Goal: Task Accomplishment & Management: Use online tool/utility

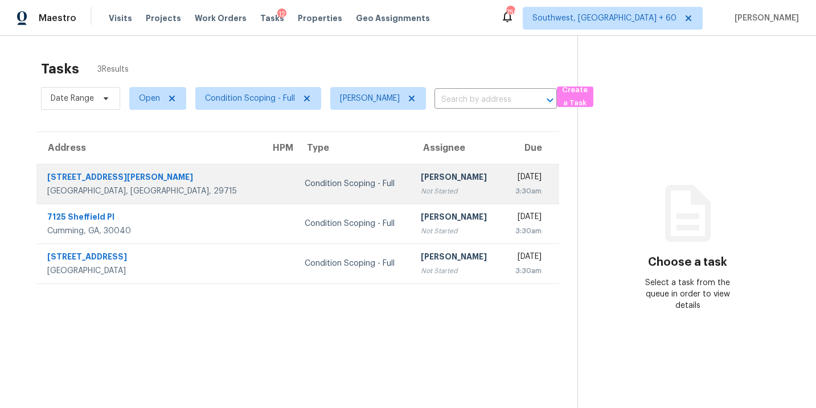
click at [421, 188] on div "Not Started" at bounding box center [457, 191] width 72 height 11
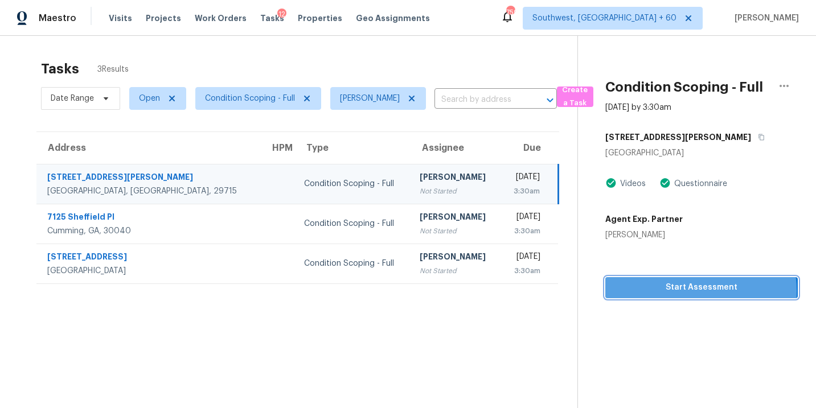
click at [692, 291] on span "Start Assessment" at bounding box center [701, 288] width 174 height 14
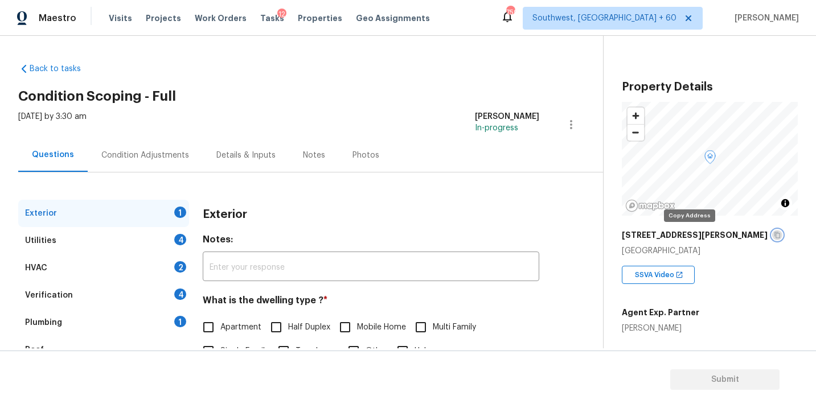
click at [774, 233] on icon "button" at bounding box center [777, 235] width 6 height 6
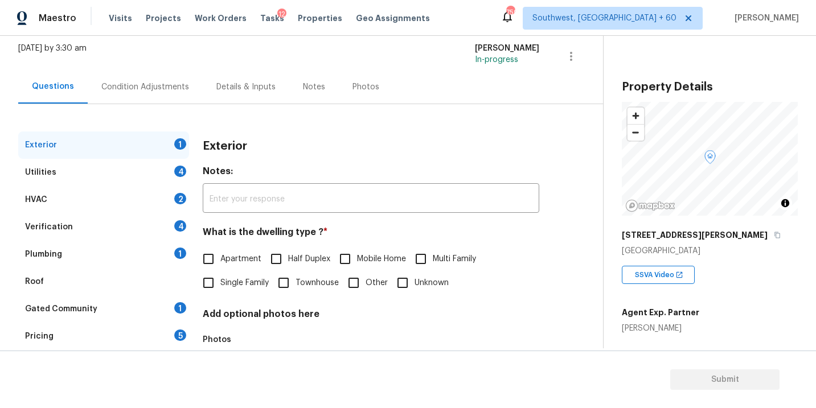
click at [224, 282] on span "Single Family" at bounding box center [244, 283] width 48 height 12
click at [220, 282] on input "Single Family" at bounding box center [208, 283] width 24 height 24
checkbox input "true"
click at [122, 178] on div "Utilities 4" at bounding box center [103, 172] width 171 height 27
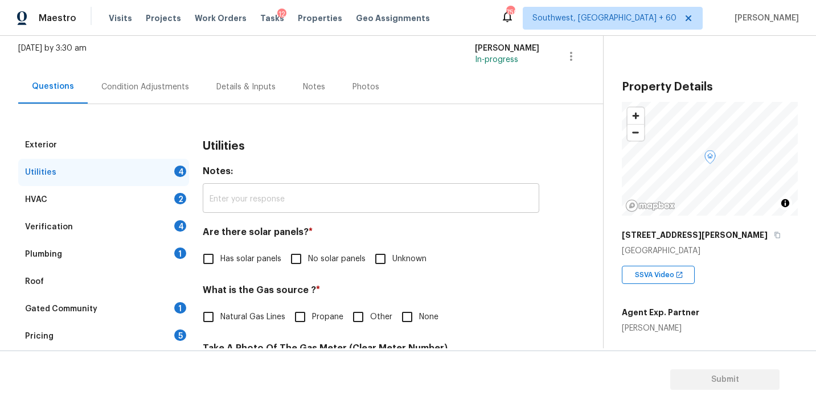
scroll to position [114, 0]
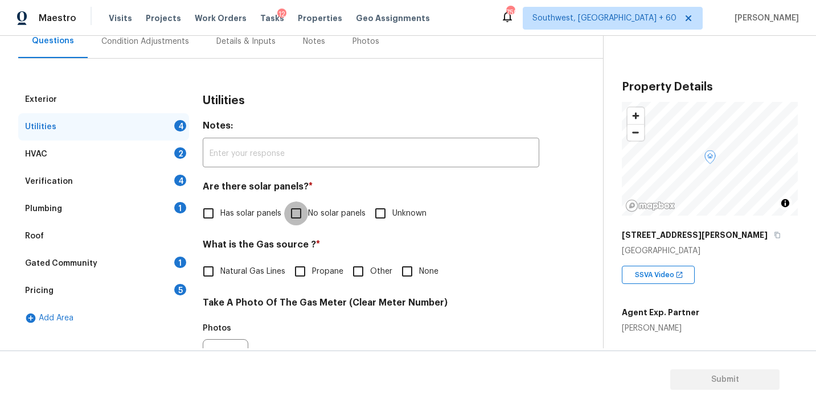
click at [294, 215] on input "No solar panels" at bounding box center [296, 213] width 24 height 24
checkbox input "true"
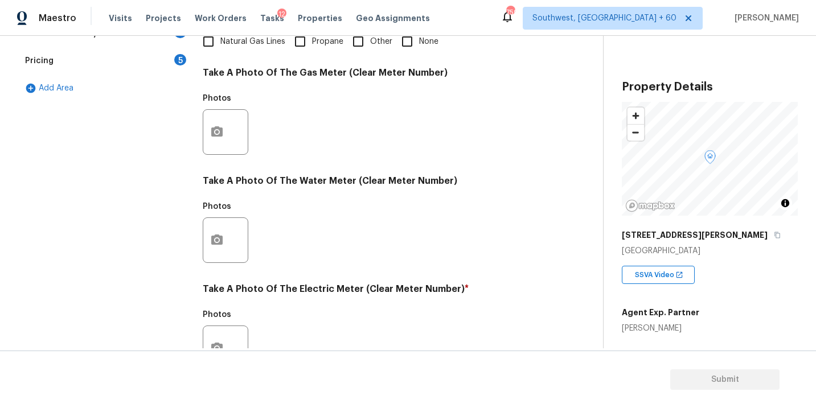
scroll to position [448, 0]
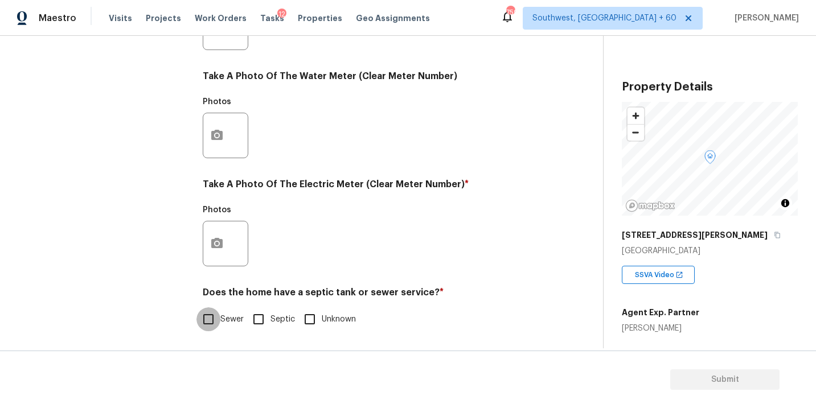
click at [203, 326] on input "Sewer" at bounding box center [208, 319] width 24 height 24
checkbox input "true"
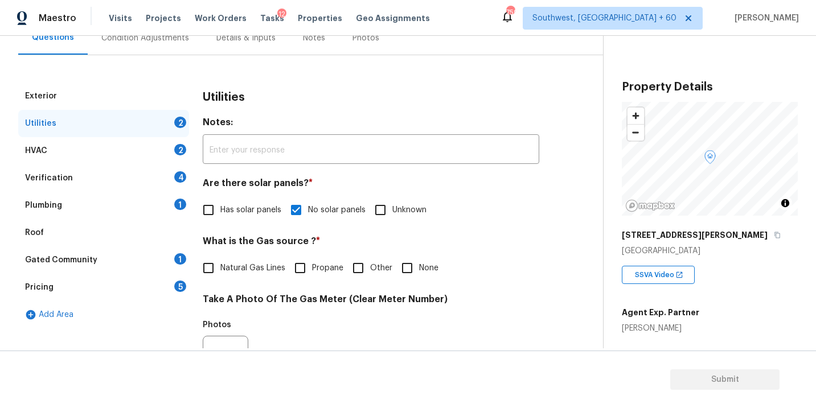
scroll to position [85, 0]
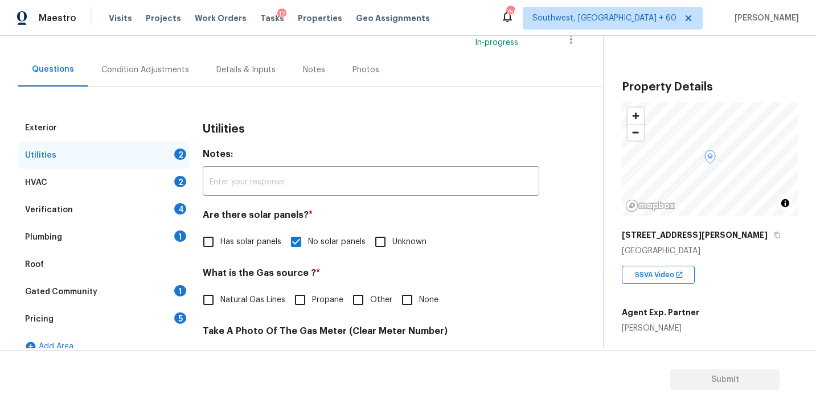
click at [98, 233] on div "Plumbing 1" at bounding box center [103, 237] width 171 height 27
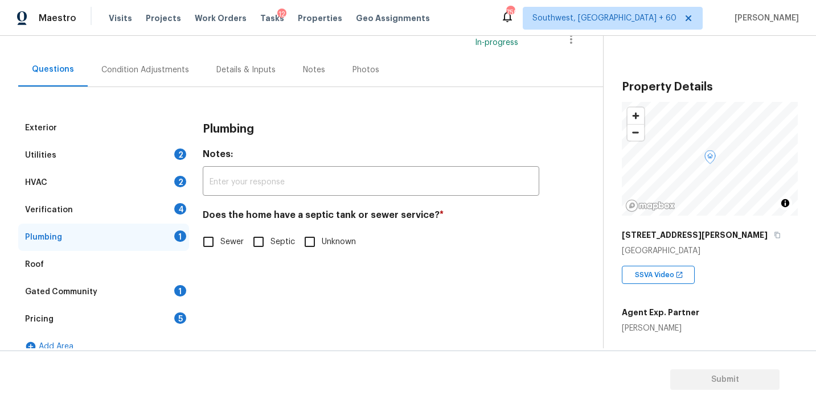
click at [200, 228] on div "Exterior Utilities 2 HVAC 2 Verification 4 Plumbing 1 Roof Gated Community 1 Pr…" at bounding box center [296, 237] width 557 height 246
click at [208, 248] on input "Sewer" at bounding box center [208, 242] width 24 height 24
checkbox input "true"
click at [137, 294] on div "Gated Community 1" at bounding box center [103, 291] width 171 height 27
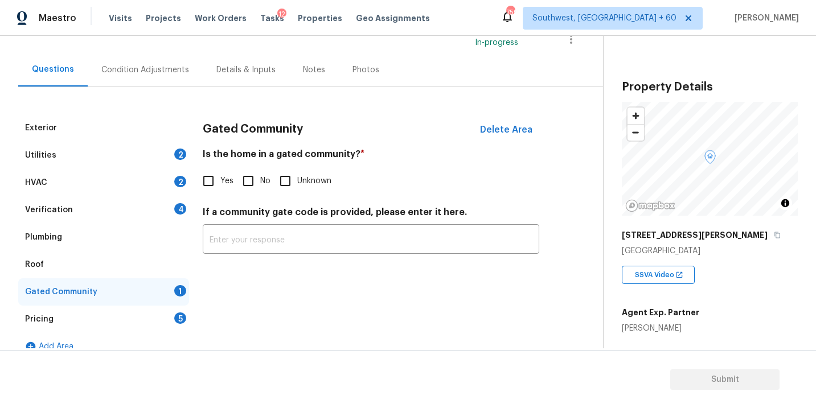
click at [250, 185] on input "No" at bounding box center [248, 181] width 24 height 24
checkbox input "true"
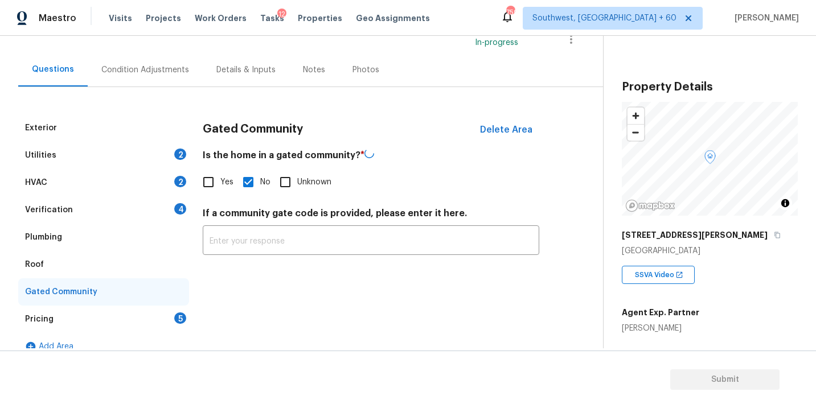
drag, startPoint x: 250, startPoint y: 185, endPoint x: 278, endPoint y: 224, distance: 48.5
click at [265, 205] on div "Gated Community Delete Area Is the home in a gated community? * Yes No Unknown …" at bounding box center [371, 191] width 336 height 154
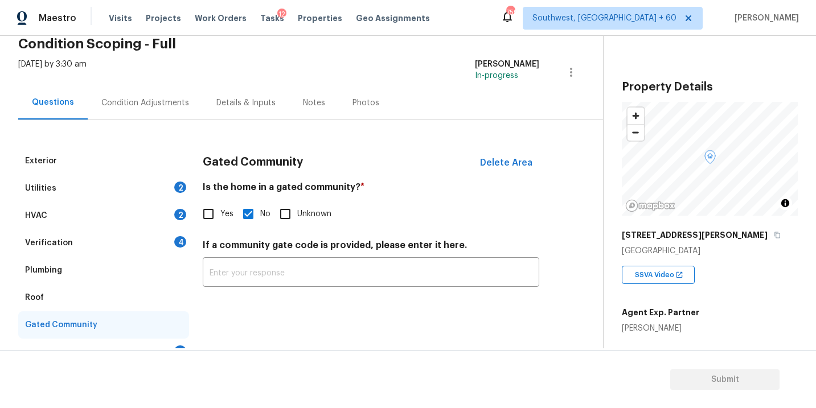
scroll to position [19, 0]
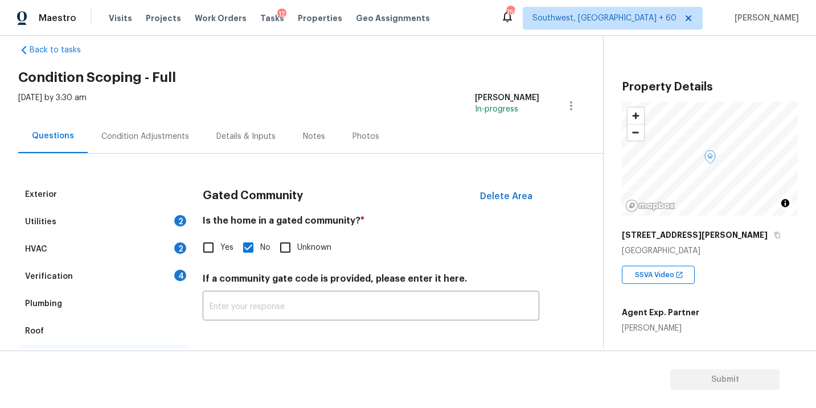
click at [163, 146] on div "Condition Adjustments" at bounding box center [145, 137] width 115 height 34
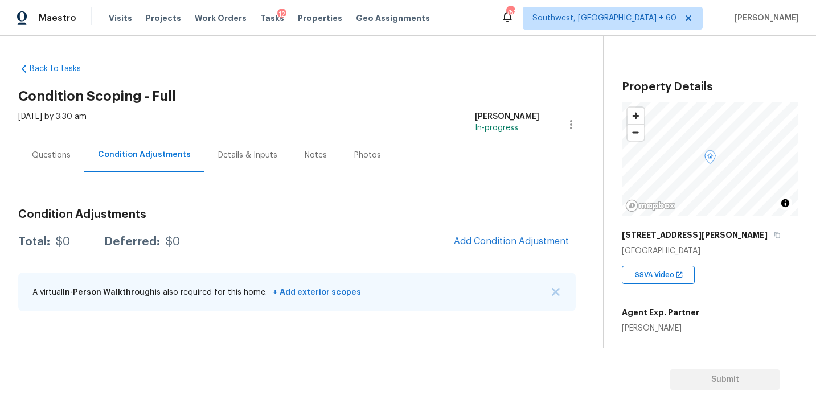
click at [493, 227] on div "Condition Adjustments Total: $0 Deferred: $0 Add Condition Adjustment A virtual…" at bounding box center [296, 261] width 557 height 122
click at [484, 239] on span "Add Condition Adjustment" at bounding box center [511, 241] width 115 height 10
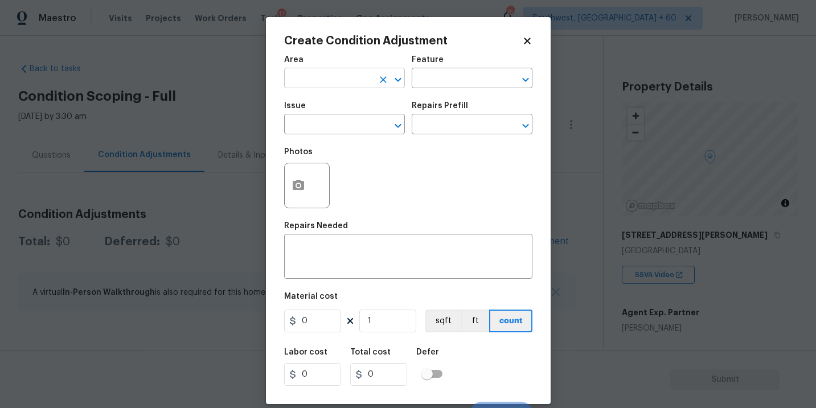
click at [364, 75] on input "text" at bounding box center [328, 80] width 89 height 18
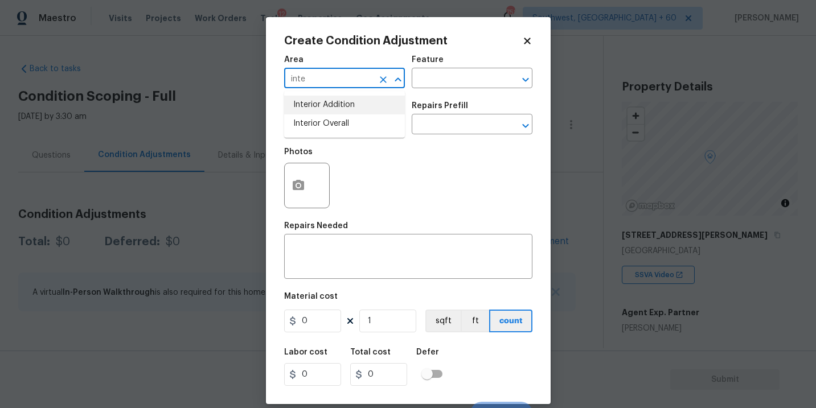
click at [358, 125] on li "Interior Overall" at bounding box center [344, 123] width 121 height 19
type input "Interior Overall"
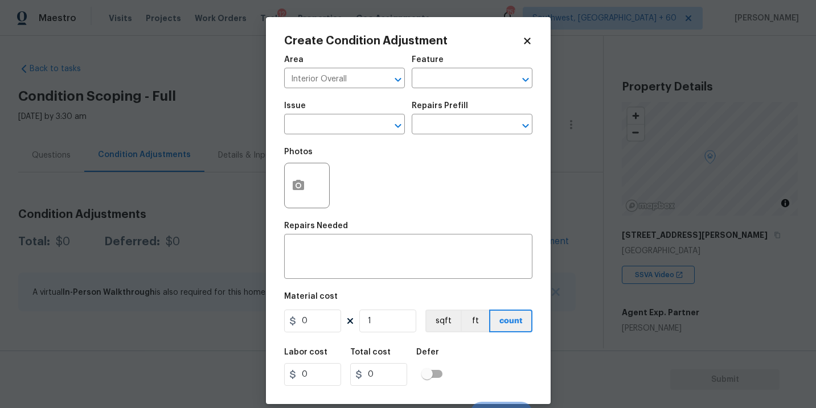
click at [428, 92] on div "Area Interior Overall ​ Feature ​" at bounding box center [408, 72] width 248 height 46
click at [442, 82] on input "text" at bounding box center [455, 80] width 89 height 18
click at [432, 124] on li "Odor" at bounding box center [471, 132] width 121 height 19
click at [365, 124] on div "​" at bounding box center [344, 126] width 121 height 18
type input "Odor"
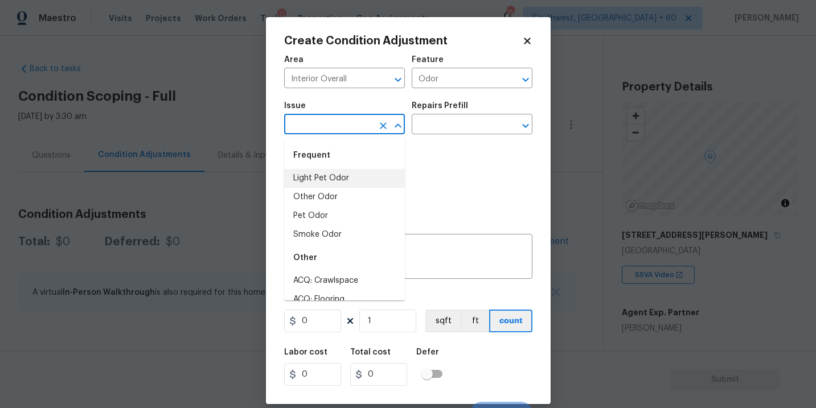
click at [332, 171] on li "Light Pet Odor" at bounding box center [344, 178] width 121 height 19
type input "Light Pet Odor"
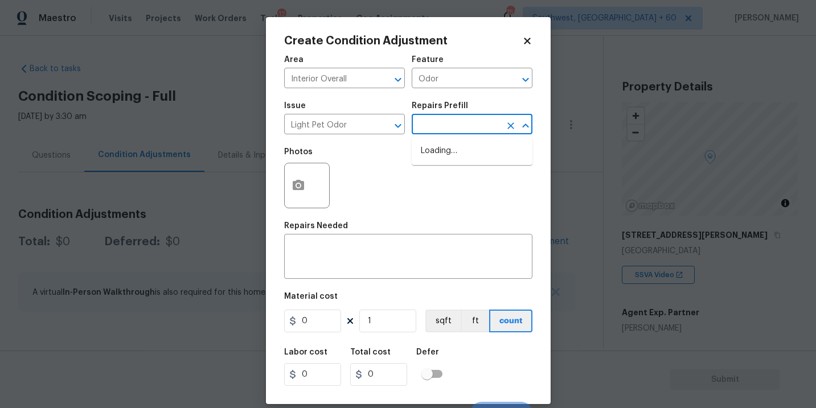
click at [459, 118] on input "text" at bounding box center [455, 126] width 89 height 18
click at [456, 156] on li "Acquisition Scope: 1-2 pets present $575.00" at bounding box center [471, 157] width 121 height 31
type textarea "Acquisition Scope: 1-2 pets present"
type input "575"
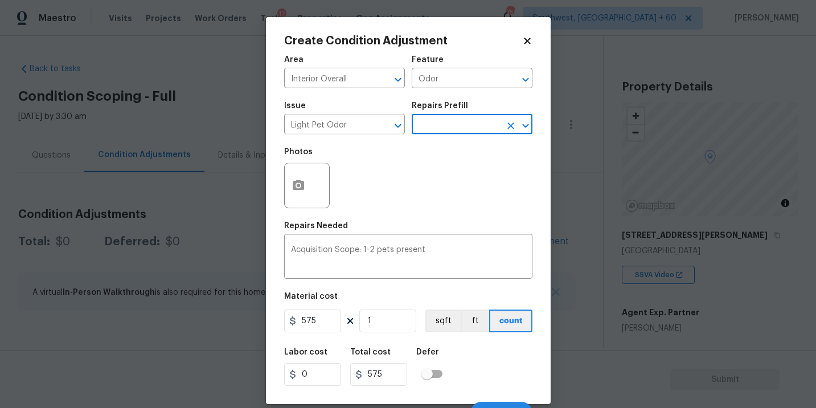
scroll to position [17, 0]
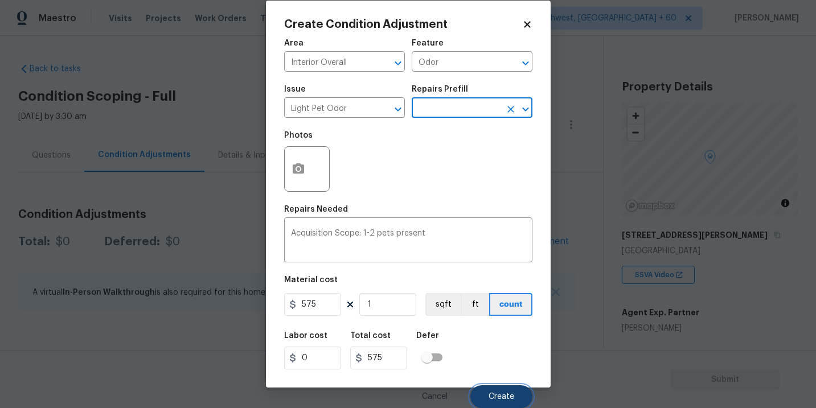
click at [511, 395] on span "Create" at bounding box center [501, 397] width 26 height 9
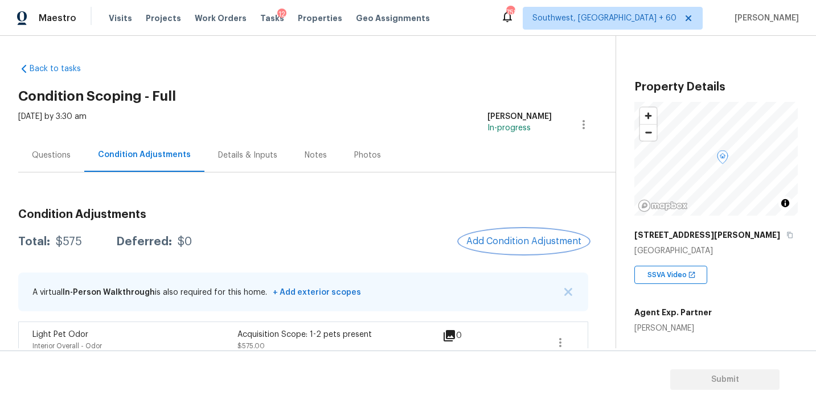
scroll to position [19, 0]
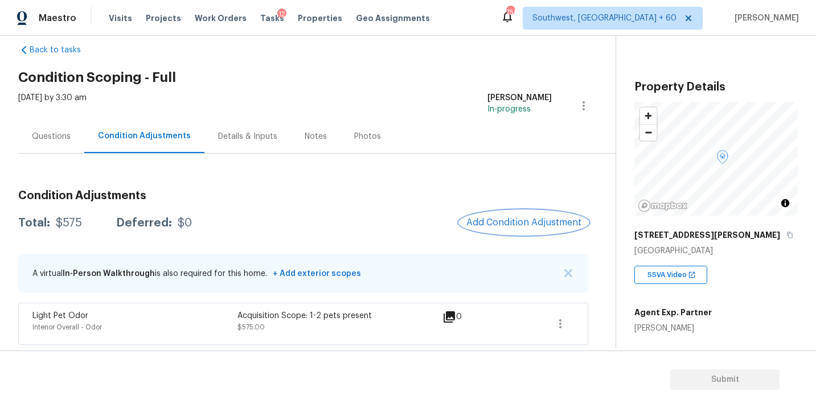
click at [515, 220] on span "Add Condition Adjustment" at bounding box center [523, 222] width 115 height 10
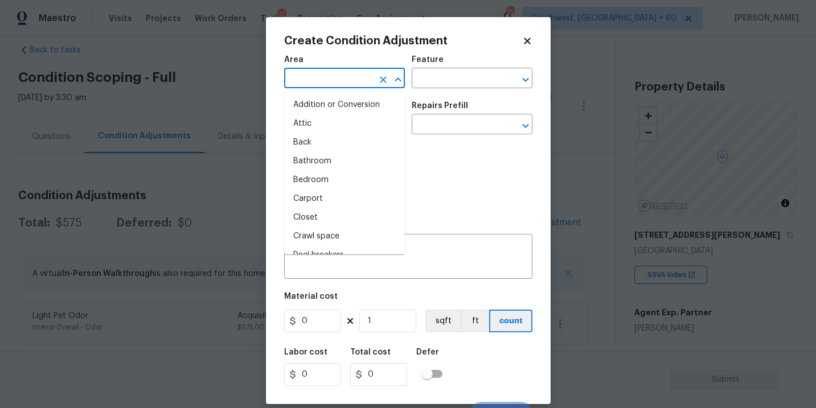
click at [327, 75] on input "text" at bounding box center [328, 80] width 89 height 18
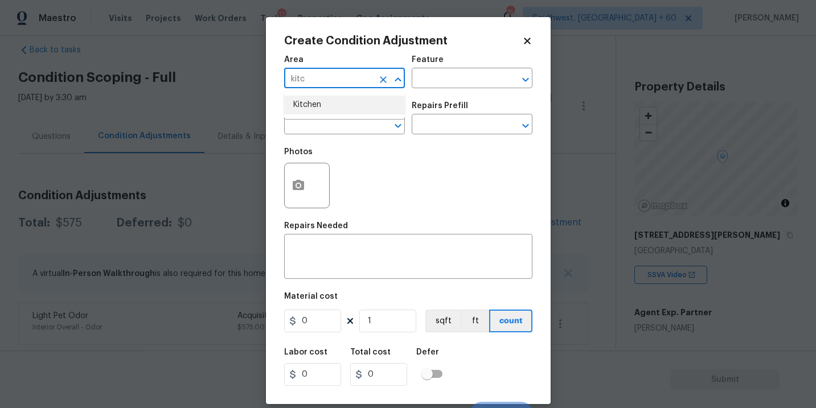
click at [327, 100] on li "Kitchen" at bounding box center [344, 105] width 121 height 19
type input "Kitchen"
click at [437, 75] on input "text" at bounding box center [455, 80] width 89 height 18
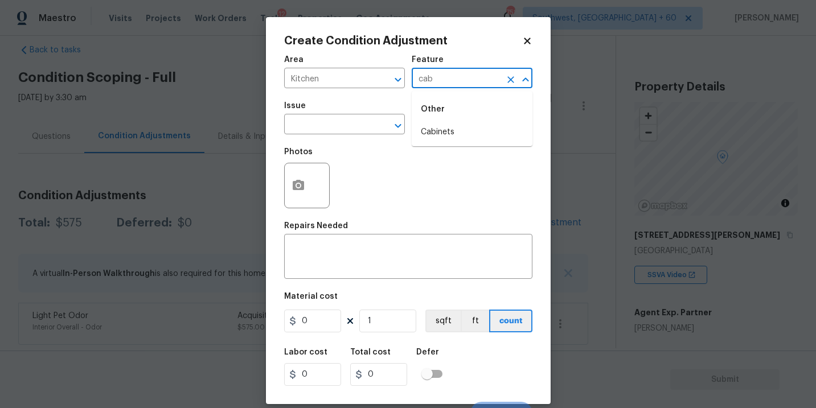
click at [442, 130] on li "Cabinets" at bounding box center [471, 132] width 121 height 19
click at [367, 119] on div "​" at bounding box center [344, 126] width 121 height 18
type input "Cabinets"
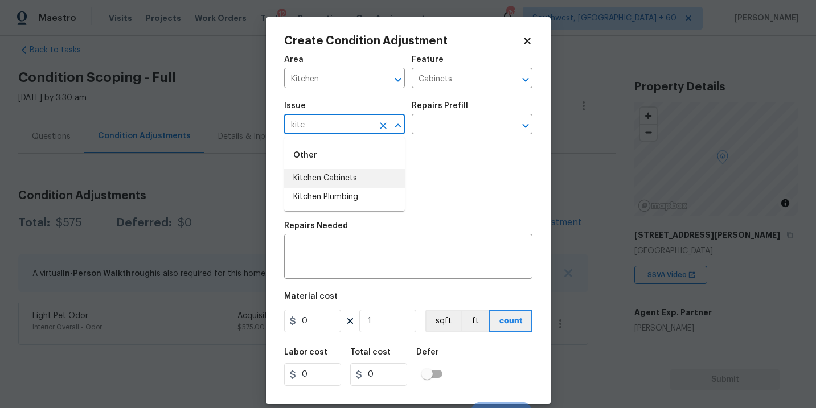
click at [378, 170] on li "Kitchen Cabinets" at bounding box center [344, 178] width 121 height 19
type input "Kitchen Cabinets"
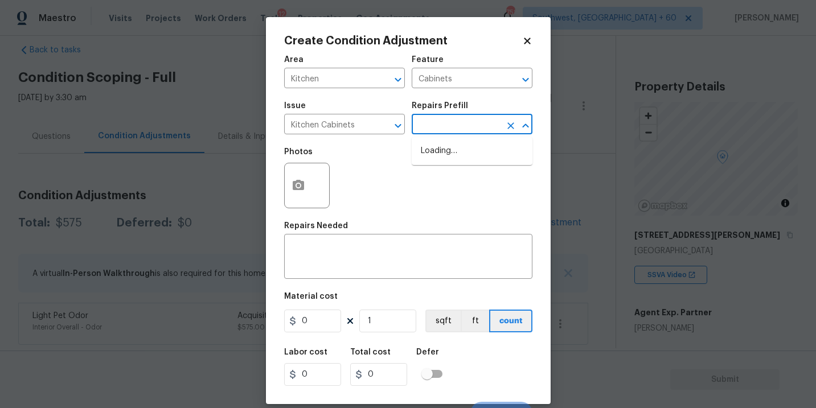
click at [456, 131] on input "text" at bounding box center [455, 126] width 89 height 18
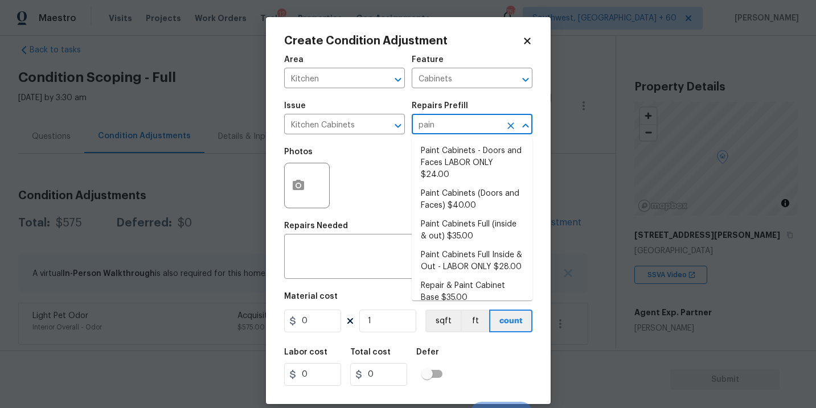
type input "paint"
click at [462, 220] on li "Paint Cabinets Full (inside & out) $35.00" at bounding box center [471, 230] width 121 height 31
type textarea "Prep, sand, mask and apply 2 coats of paint to the kitchen cabinet doors, inter…"
type input "35"
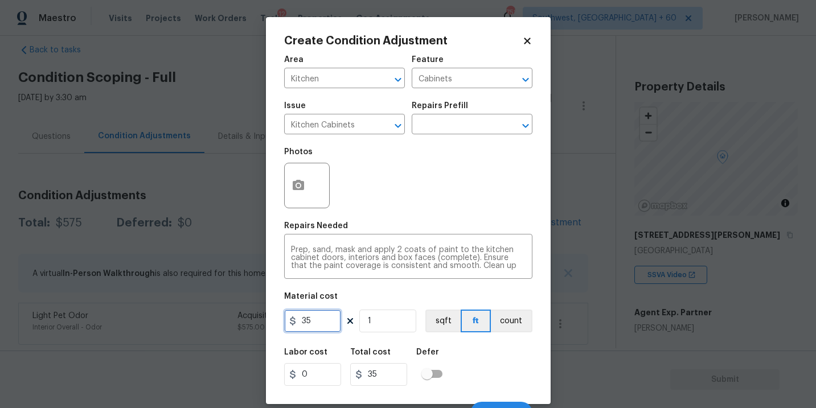
drag, startPoint x: 309, startPoint y: 327, endPoint x: 194, endPoint y: 323, distance: 115.6
click at [194, 323] on div "Create Condition Adjustment Area Kitchen ​ Feature Cabinets ​ Issue Kitchen Cab…" at bounding box center [408, 204] width 816 height 408
type input "1200"
click at [520, 312] on button "count" at bounding box center [512, 321] width 42 height 23
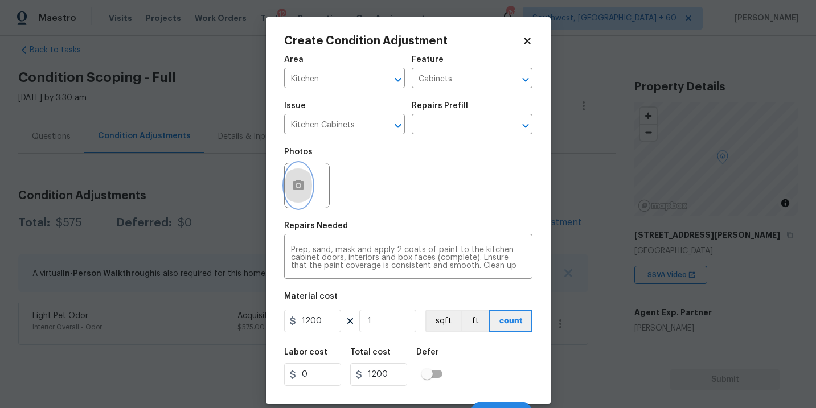
click at [294, 185] on icon "button" at bounding box center [298, 185] width 11 height 10
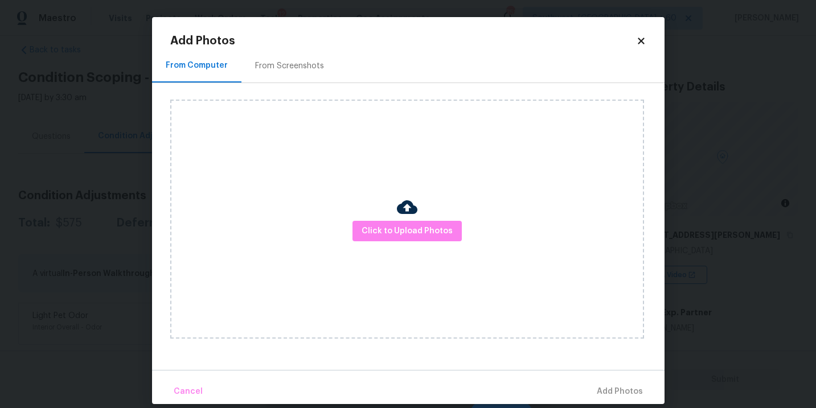
click at [393, 211] on div "Click to Upload Photos" at bounding box center [407, 219] width 474 height 239
click at [404, 224] on button "Click to Upload Photos" at bounding box center [406, 231] width 109 height 21
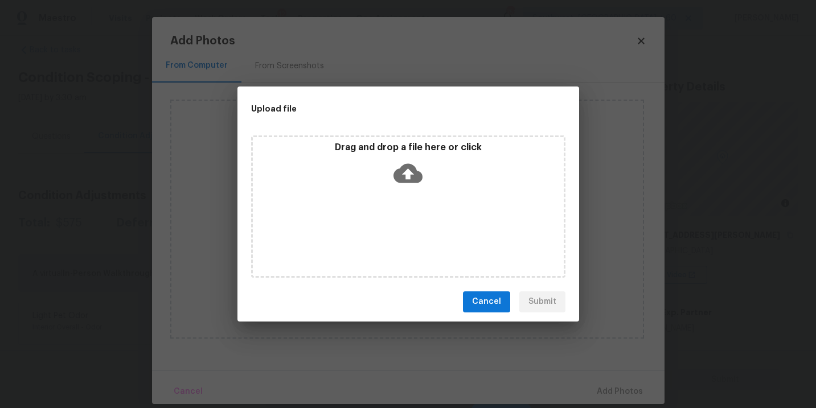
click at [406, 191] on div "Drag and drop a file here or click" at bounding box center [408, 206] width 314 height 142
click at [566, 330] on div "Upload file Drag and drop a file here or click Cancel Submit" at bounding box center [408, 204] width 816 height 408
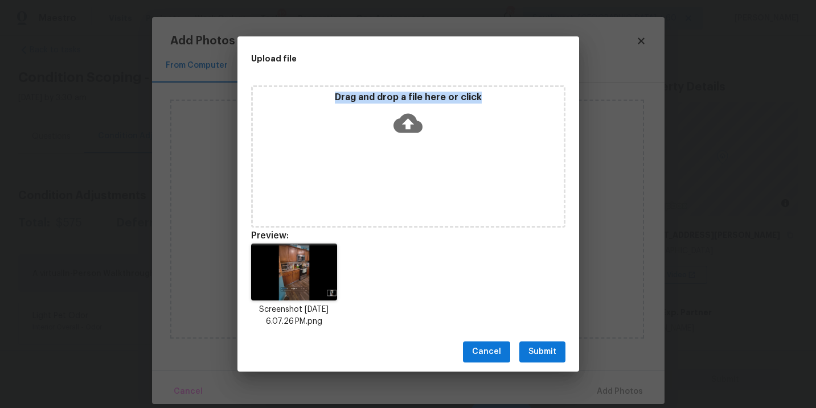
click at [548, 351] on span "Submit" at bounding box center [542, 352] width 28 height 14
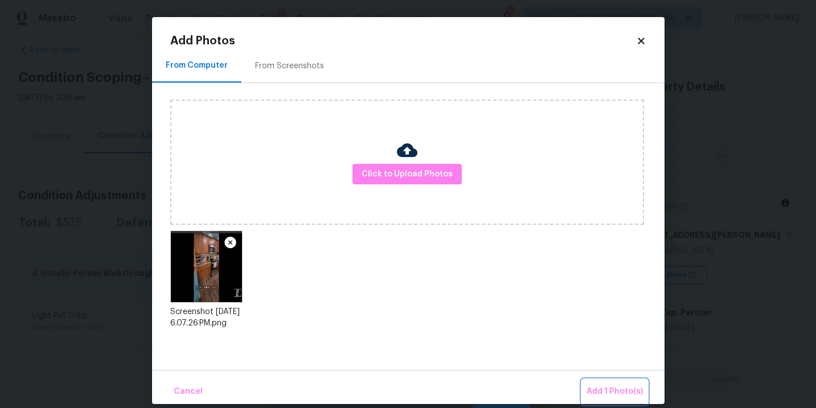
click at [600, 387] on span "Add 1 Photo(s)" at bounding box center [614, 392] width 56 height 14
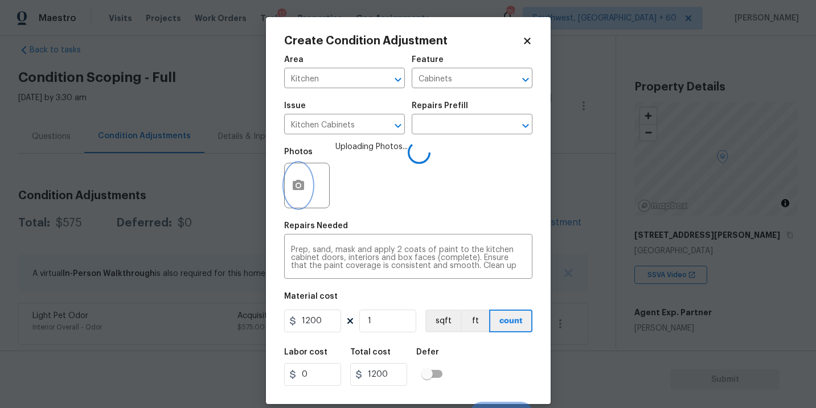
scroll to position [17, 0]
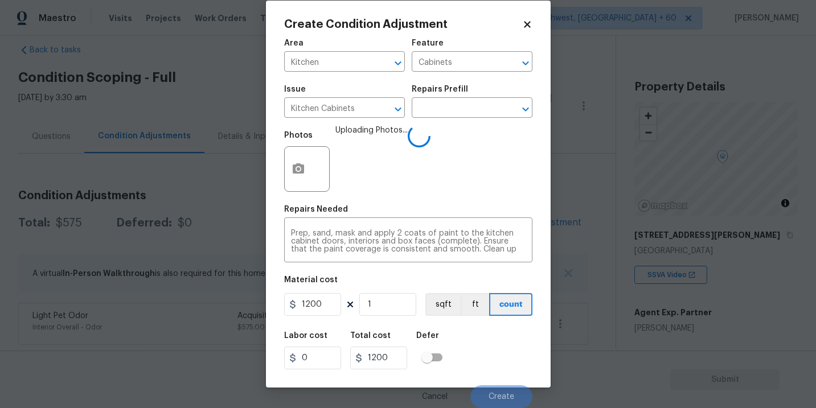
click at [489, 331] on div "Labor cost 0 Total cost 1200 Defer" at bounding box center [408, 350] width 248 height 51
click at [495, 350] on div "Labor cost 0 Total cost 1200 Defer" at bounding box center [408, 350] width 248 height 51
click at [495, 355] on div "Labor cost 0 Total cost 1200 Defer" at bounding box center [408, 350] width 248 height 51
click at [497, 369] on div "Labor cost 0 Total cost 1200 Defer" at bounding box center [408, 350] width 248 height 51
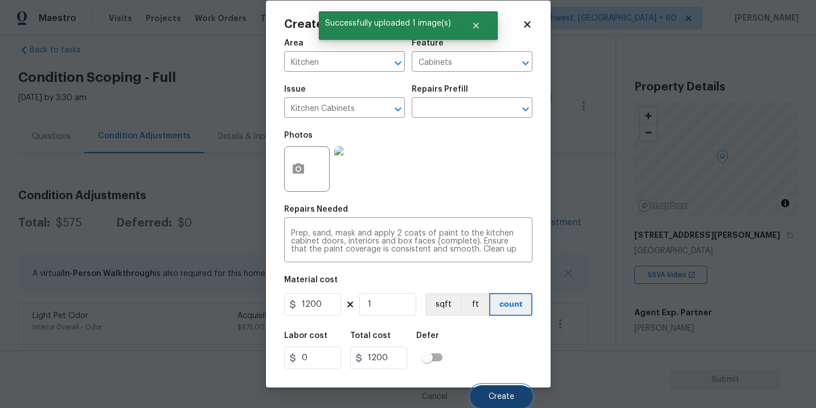
click at [500, 396] on span "Create" at bounding box center [501, 397] width 26 height 9
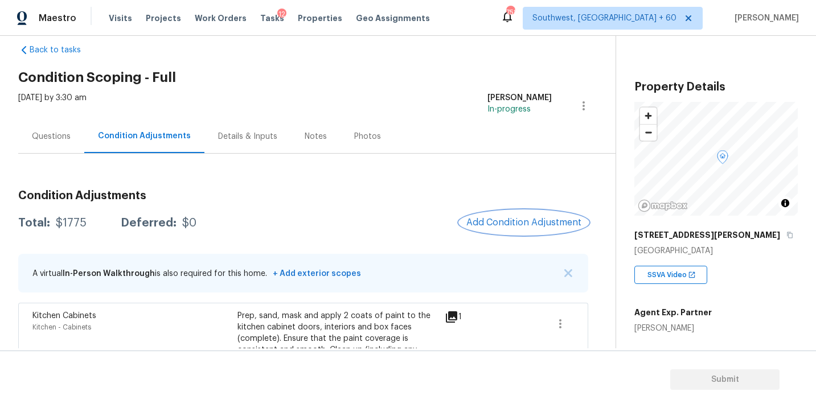
scroll to position [101, 0]
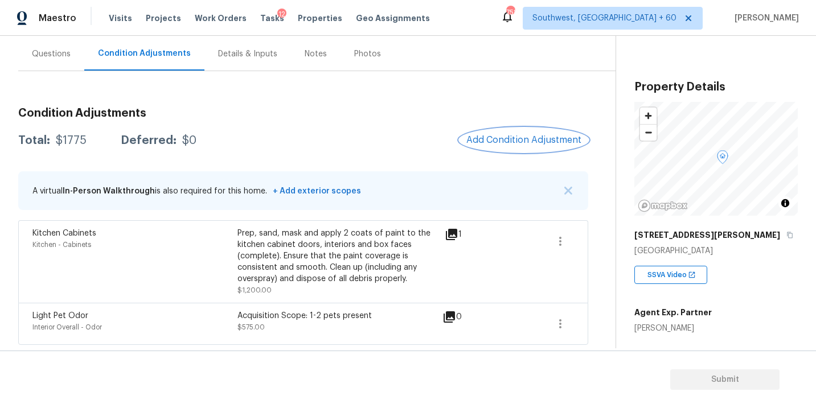
click at [526, 131] on button "Add Condition Adjustment" at bounding box center [523, 140] width 129 height 24
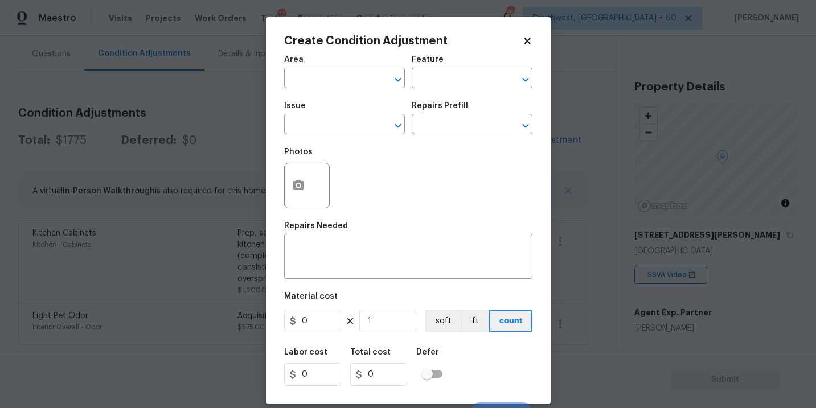
click at [259, 196] on body "Maestro Visits Projects Work Orders Tasks 12 Properties Geo Assignments 758 Sou…" at bounding box center [408, 204] width 816 height 408
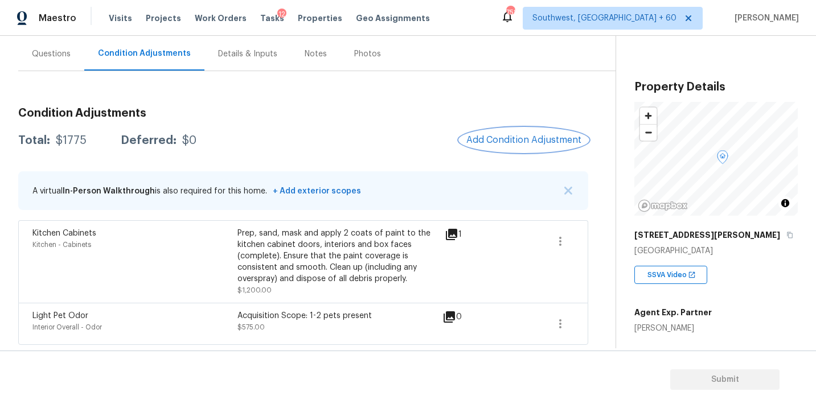
click at [512, 145] on span "Add Condition Adjustment" at bounding box center [523, 140] width 115 height 10
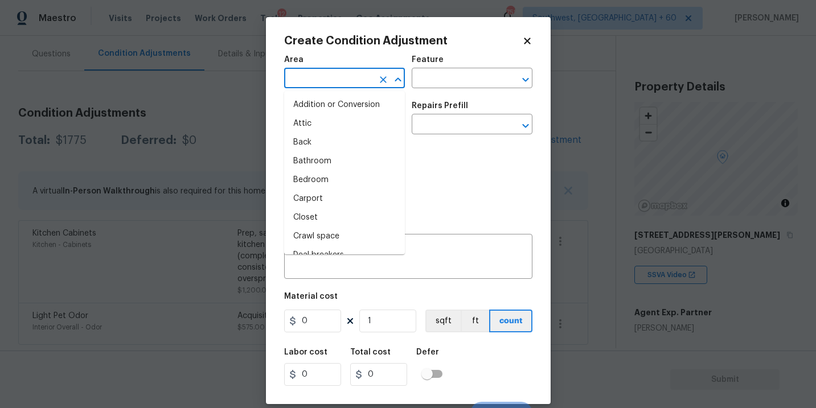
click at [349, 81] on input "text" at bounding box center [328, 80] width 89 height 18
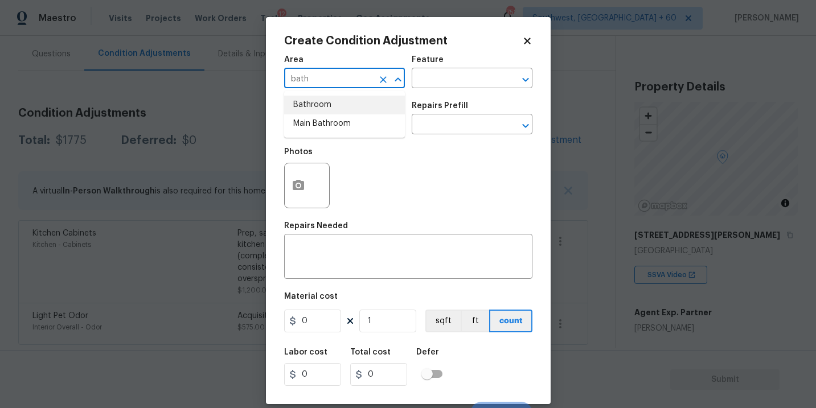
click at [351, 105] on li "Bathroom" at bounding box center [344, 105] width 121 height 19
type input "Bathroom"
click at [410, 90] on div "Area Bathroom ​ Feature ​" at bounding box center [408, 72] width 248 height 46
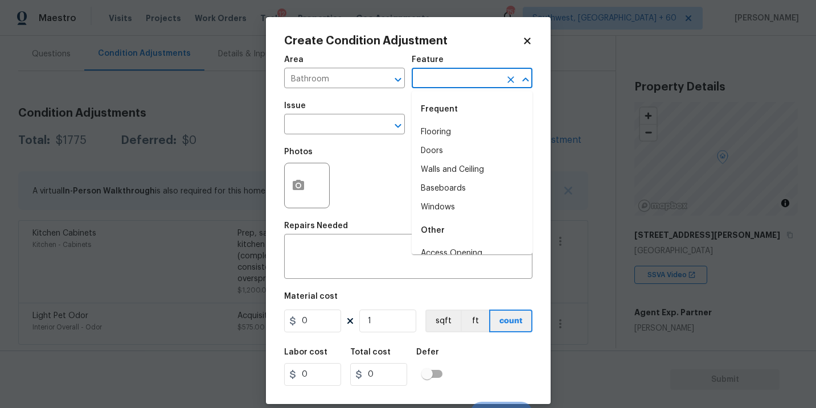
click at [438, 80] on input "text" at bounding box center [455, 80] width 89 height 18
click at [430, 128] on li "Cabinets" at bounding box center [471, 132] width 121 height 19
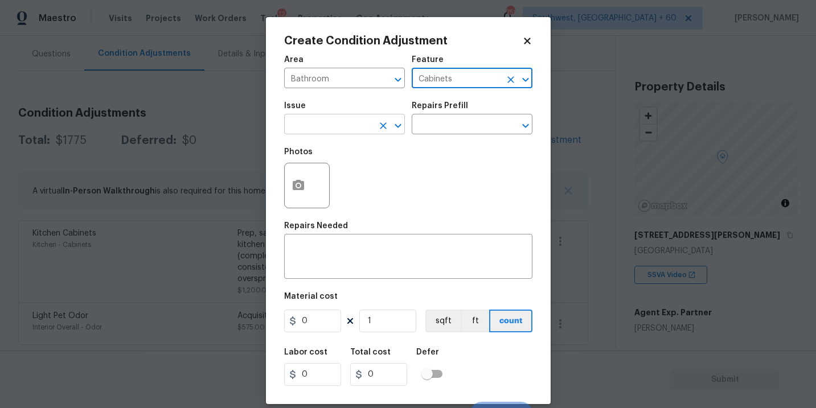
type input "Cabinets"
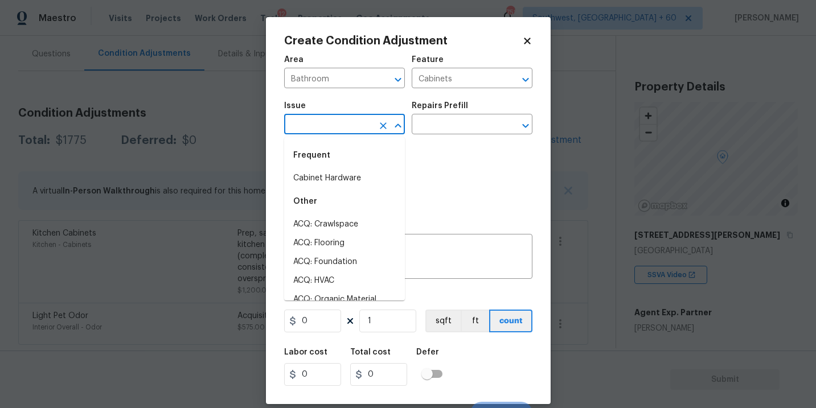
click at [339, 128] on input "text" at bounding box center [328, 126] width 89 height 18
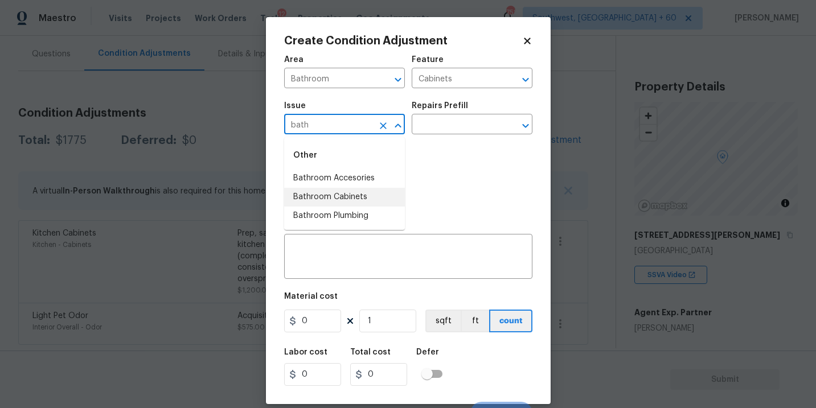
click at [350, 192] on li "Bathroom Cabinets" at bounding box center [344, 197] width 121 height 19
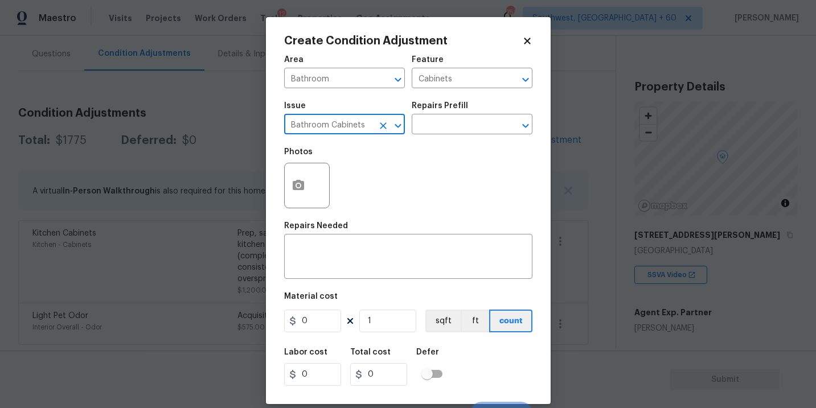
type input "Bathroom Cabinets"
click at [401, 150] on div "Photos" at bounding box center [408, 178] width 248 height 74
click at [442, 122] on input "text" at bounding box center [455, 126] width 89 height 18
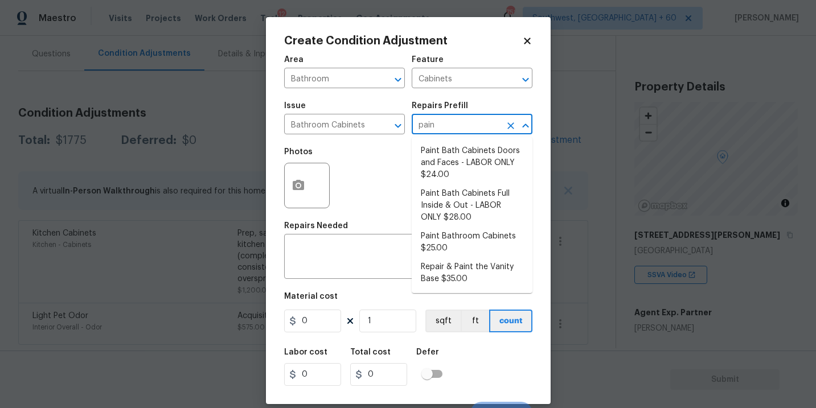
type input "paint"
click at [447, 229] on li "Paint Bathroom Cabinets $25.00" at bounding box center [471, 242] width 121 height 31
type textarea "Prep, sand, mask and apply 2 coats of paint to the bathroom cabinet doors, inte…"
type input "25"
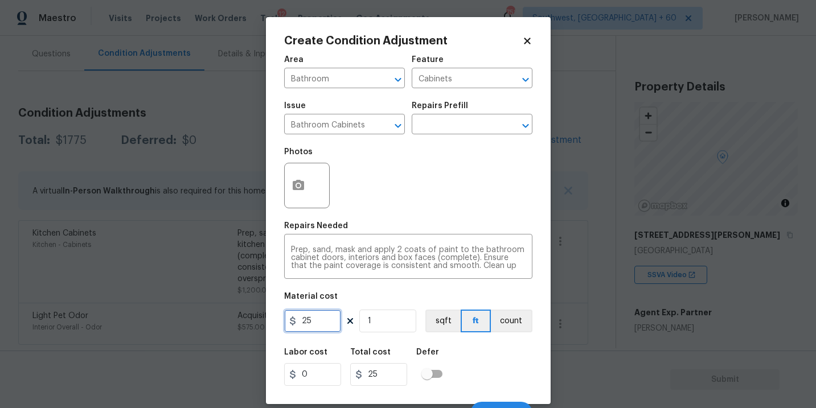
drag, startPoint x: 307, startPoint y: 327, endPoint x: 234, endPoint y: 333, distance: 73.6
click at [234, 333] on div "Create Condition Adjustment Area Bathroom ​ Feature Cabinets ​ Issue Bathroom C…" at bounding box center [408, 204] width 816 height 408
type input "1000"
click at [511, 326] on button "count" at bounding box center [512, 321] width 42 height 23
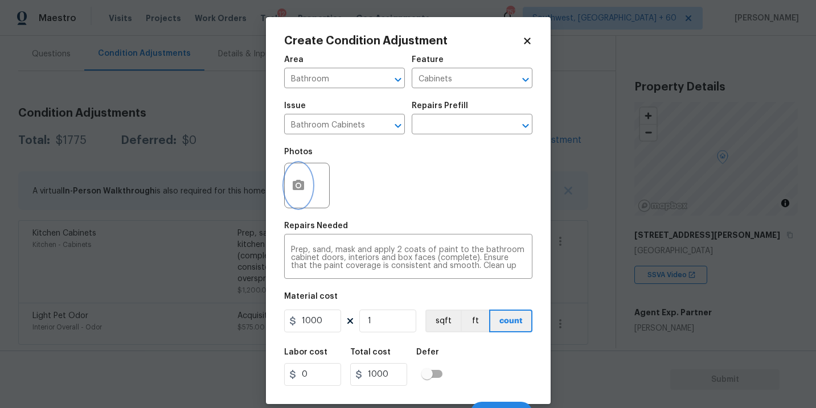
click at [299, 194] on button "button" at bounding box center [298, 185] width 27 height 44
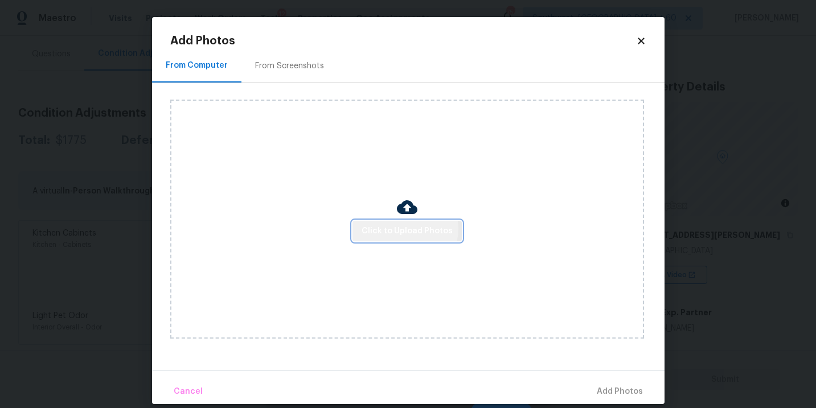
click at [404, 229] on span "Click to Upload Photos" at bounding box center [406, 231] width 91 height 14
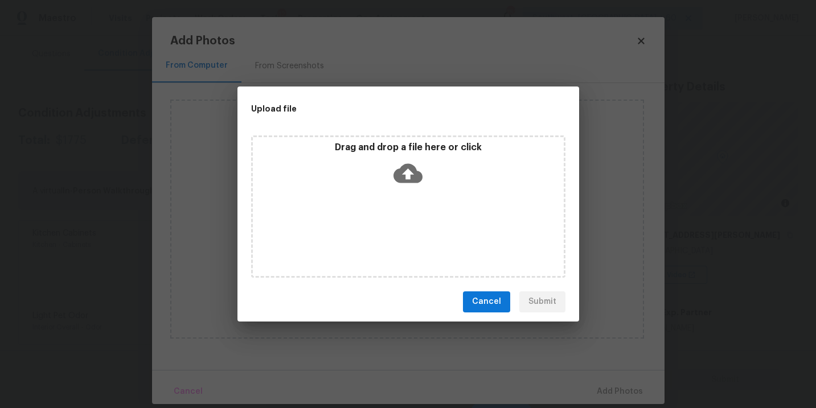
click at [412, 178] on icon at bounding box center [407, 172] width 29 height 19
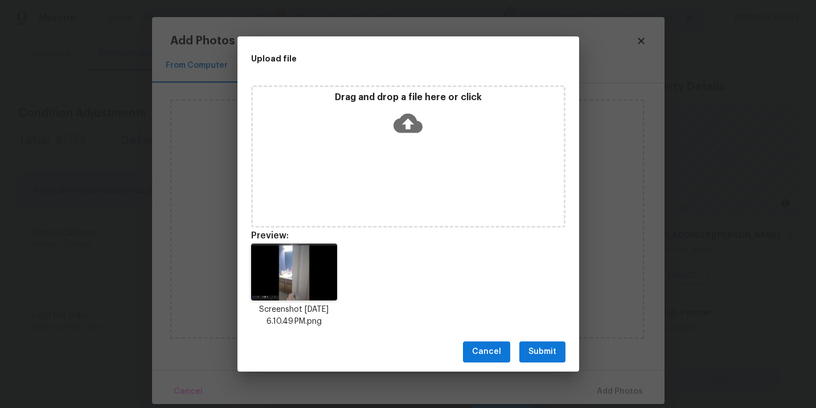
click at [549, 362] on div "Cancel Submit" at bounding box center [407, 351] width 341 height 39
click at [541, 355] on span "Submit" at bounding box center [542, 352] width 28 height 14
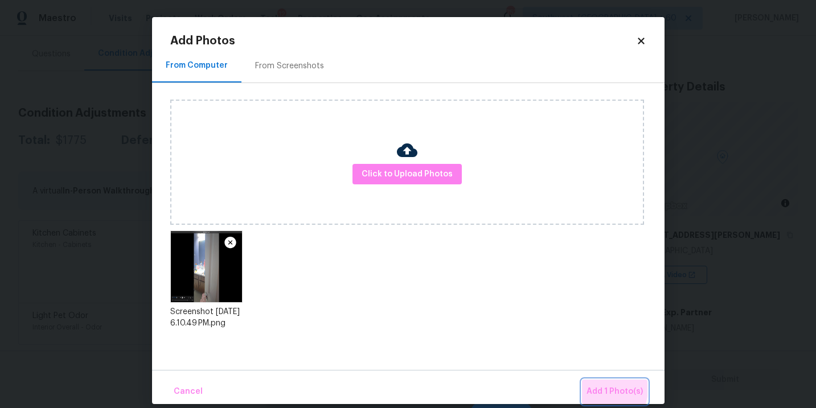
click at [597, 389] on span "Add 1 Photo(s)" at bounding box center [614, 392] width 56 height 14
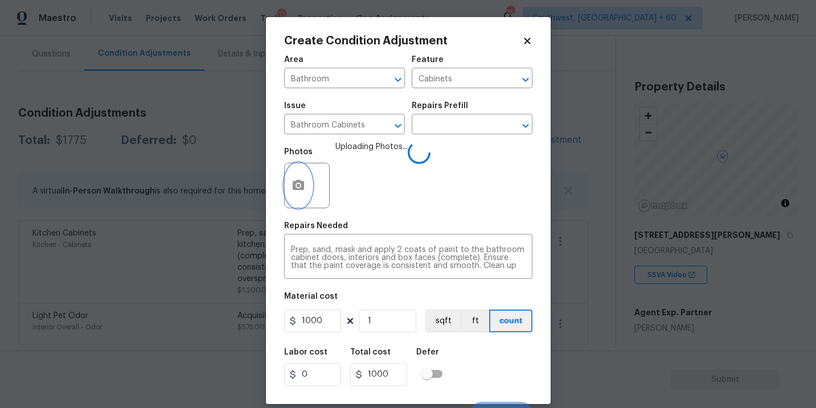
scroll to position [17, 0]
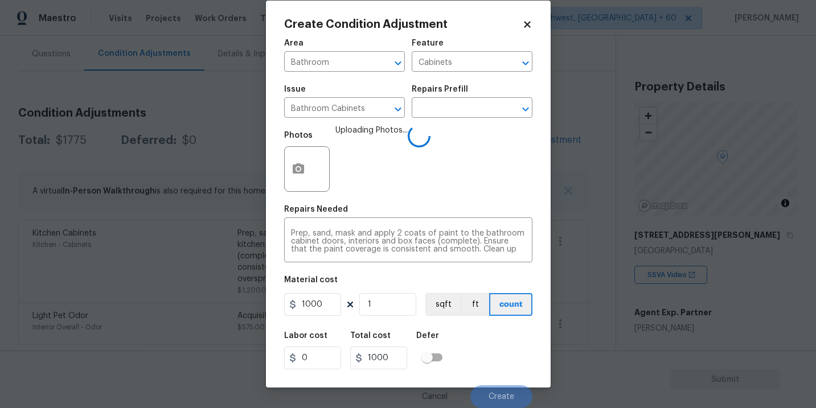
click at [484, 347] on div "Labor cost 0 Total cost 1000 Defer" at bounding box center [408, 350] width 248 height 51
click at [490, 347] on div "Labor cost 0 Total cost 1000 Defer" at bounding box center [408, 350] width 248 height 51
click at [492, 356] on div "Labor cost 0 Total cost 1000 Defer" at bounding box center [408, 350] width 248 height 51
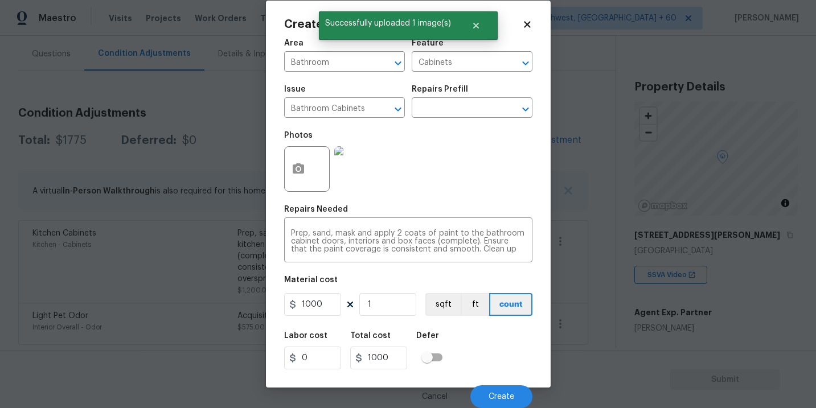
click at [493, 364] on div "Labor cost 0 Total cost 1000 Defer" at bounding box center [408, 350] width 248 height 51
click at [499, 385] on button "Create" at bounding box center [501, 396] width 62 height 23
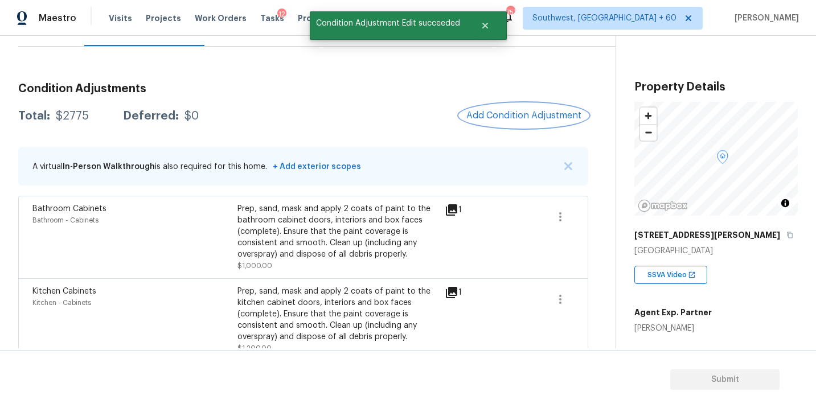
scroll to position [96, 0]
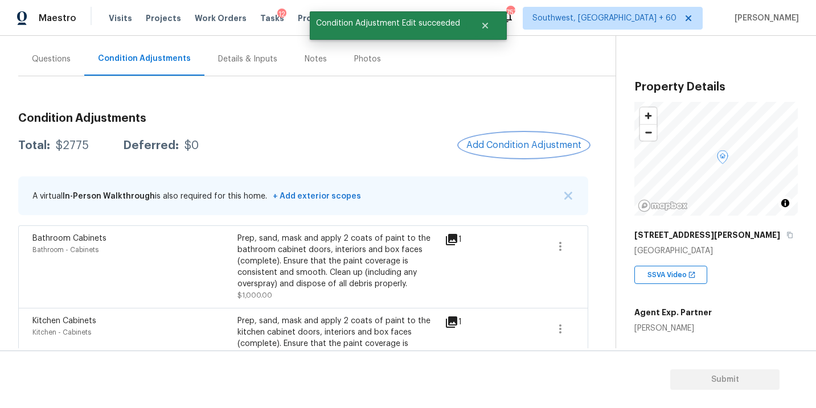
click at [498, 154] on button "Add Condition Adjustment" at bounding box center [523, 145] width 129 height 24
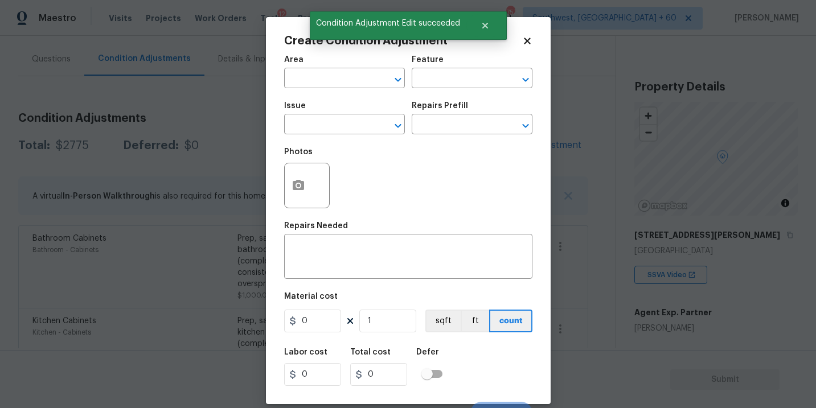
click at [400, 145] on div "Area ​ Feature ​ Issue ​ Repairs Prefill ​ Photos Repairs Needed x ​ Material c…" at bounding box center [408, 237] width 248 height 376
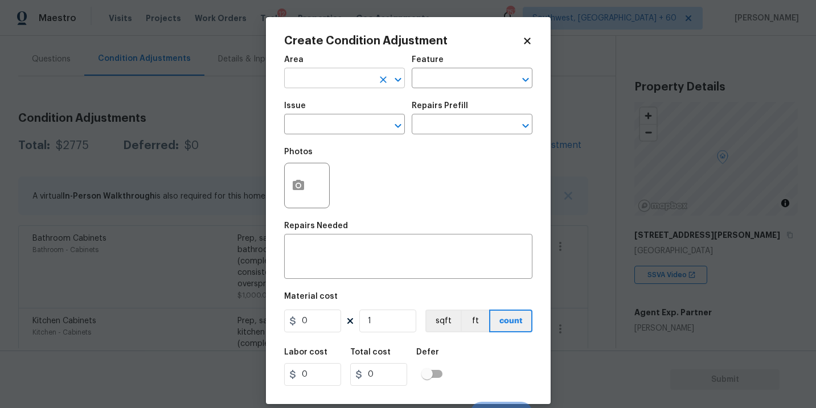
click at [347, 84] on input "text" at bounding box center [328, 80] width 89 height 18
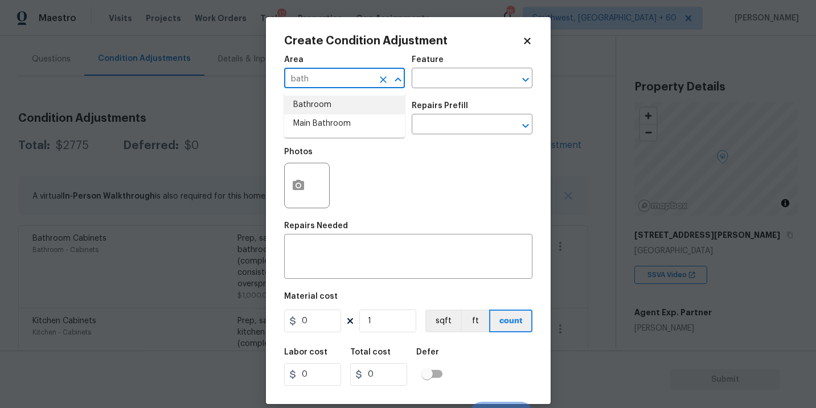
click at [347, 110] on li "Bathroom" at bounding box center [344, 105] width 121 height 19
type input "Bathroom"
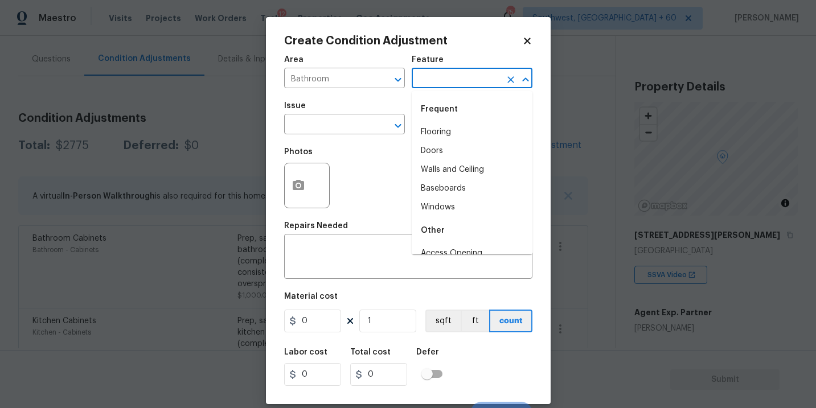
click at [434, 77] on input "text" at bounding box center [455, 80] width 89 height 18
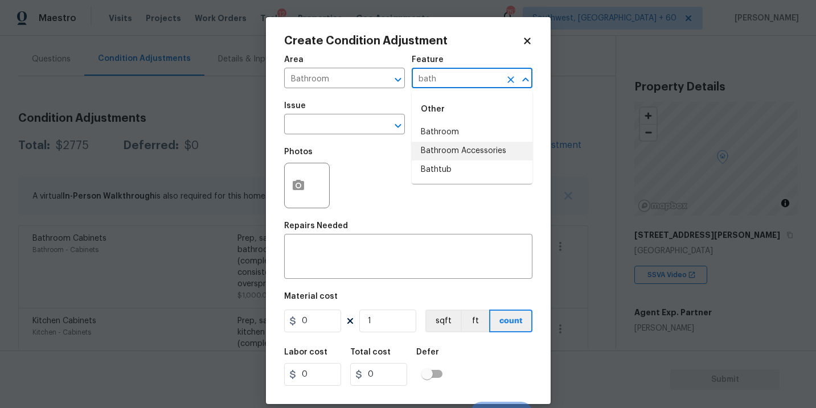
click at [438, 165] on li "Bathtub" at bounding box center [471, 169] width 121 height 19
type input "Bathtub"
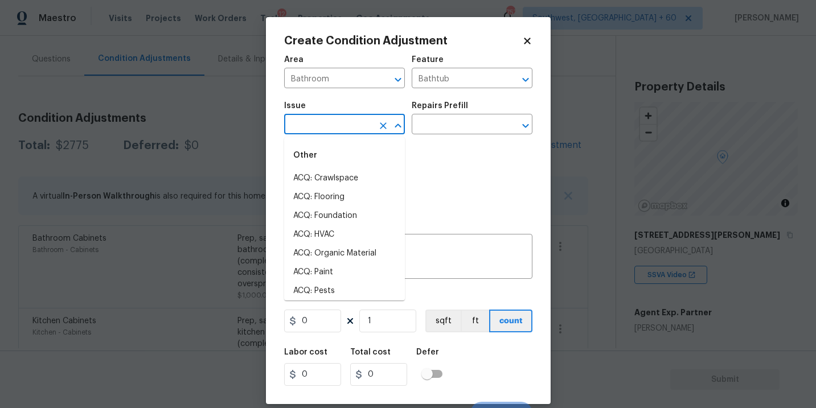
click at [363, 125] on input "text" at bounding box center [328, 126] width 89 height 18
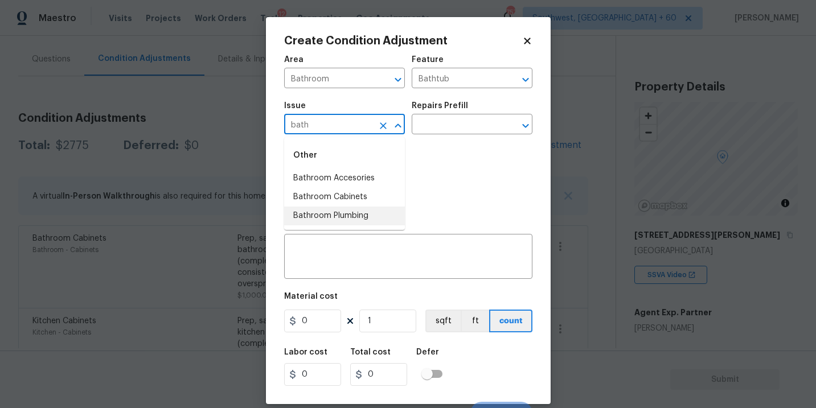
click at [366, 215] on li "Bathroom Plumbing" at bounding box center [344, 216] width 121 height 19
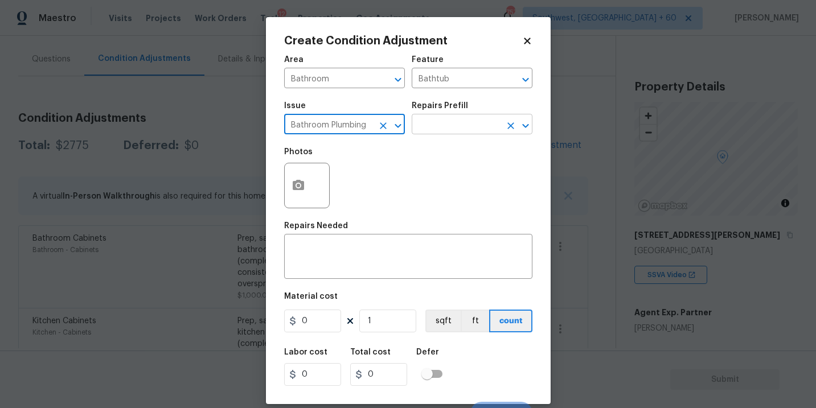
type input "Bathroom Plumbing"
click at [441, 125] on input "text" at bounding box center [455, 126] width 89 height 18
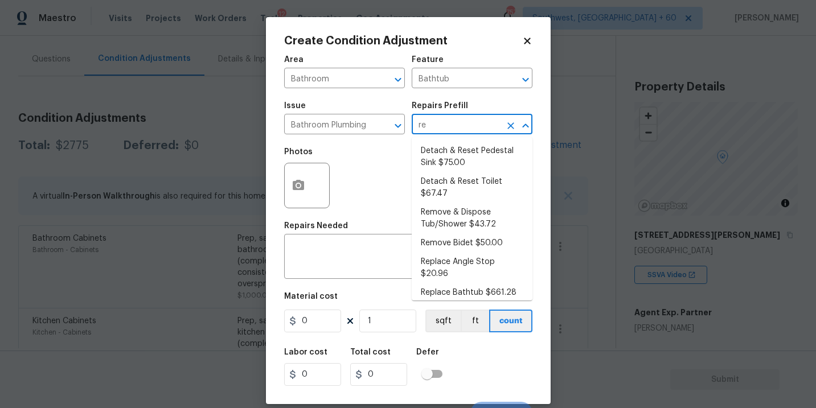
type input "ref"
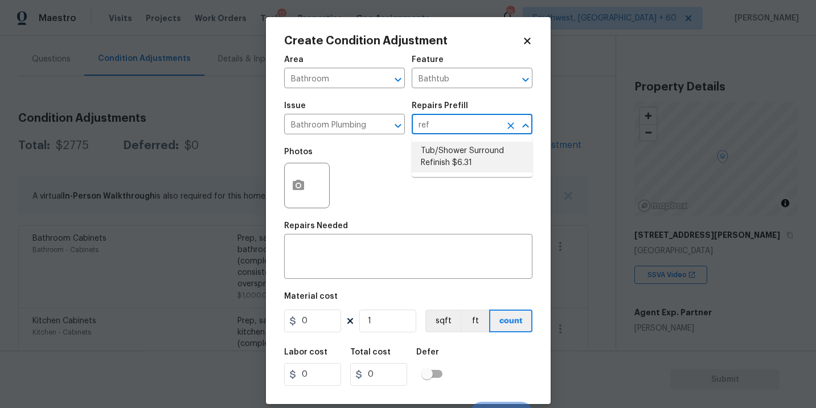
click at [448, 159] on li "Tub/Shower Surround Refinish $6.31" at bounding box center [471, 157] width 121 height 31
type input "Plumbing"
type textarea "Prep, mask, clean and refinish the tub/shower tile surround both all sides ensu…"
type input "6.31"
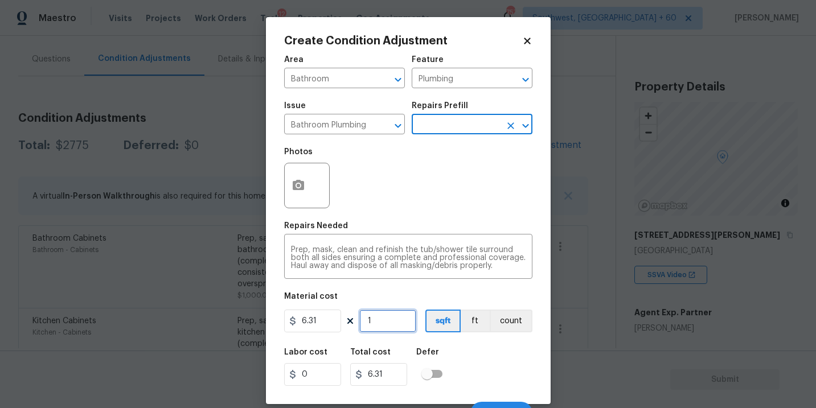
click at [385, 332] on input "1" at bounding box center [387, 321] width 57 height 23
type input "0"
type input "5"
type input "31.55"
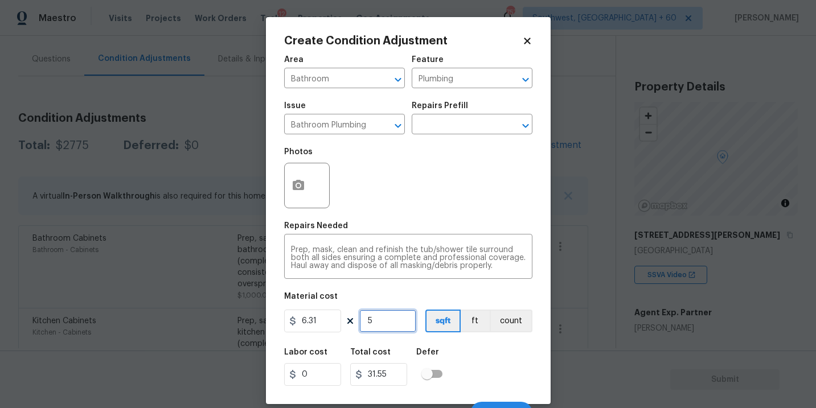
type input "56"
type input "353.36"
type input "56"
click at [301, 188] on icon "button" at bounding box center [298, 185] width 11 height 10
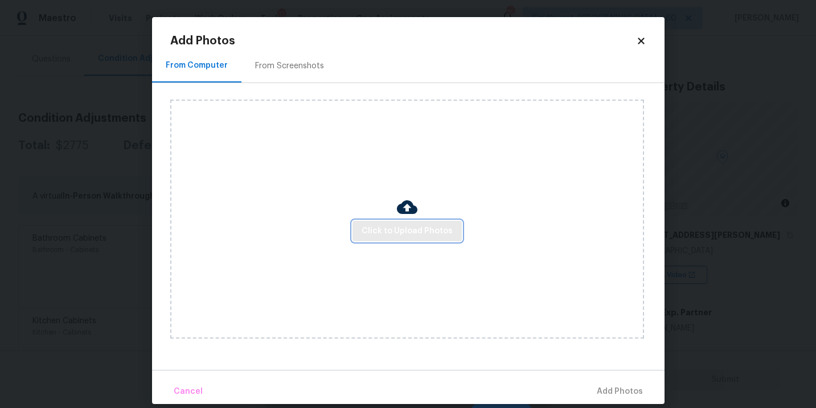
click at [397, 229] on span "Click to Upload Photos" at bounding box center [406, 231] width 91 height 14
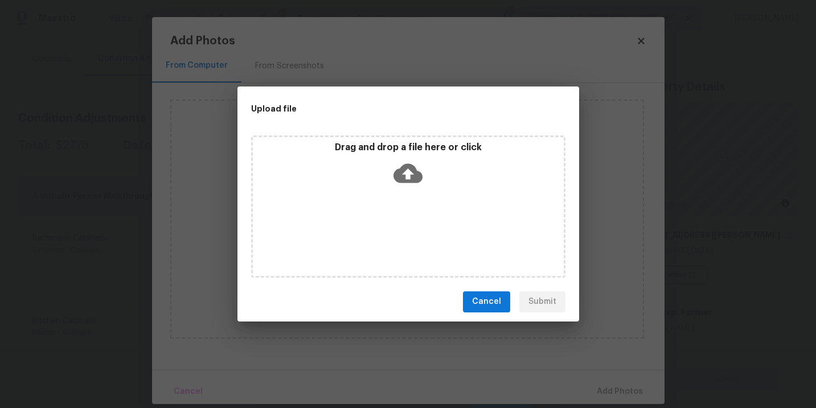
click at [403, 190] on div "Drag and drop a file here or click" at bounding box center [408, 166] width 311 height 49
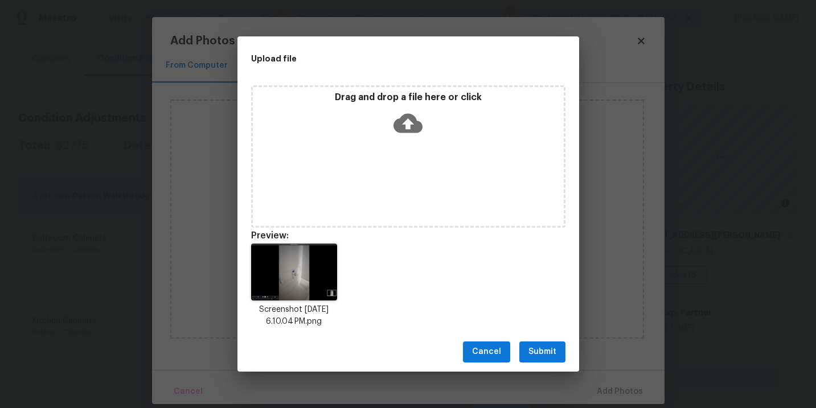
click at [534, 355] on span "Submit" at bounding box center [542, 352] width 28 height 14
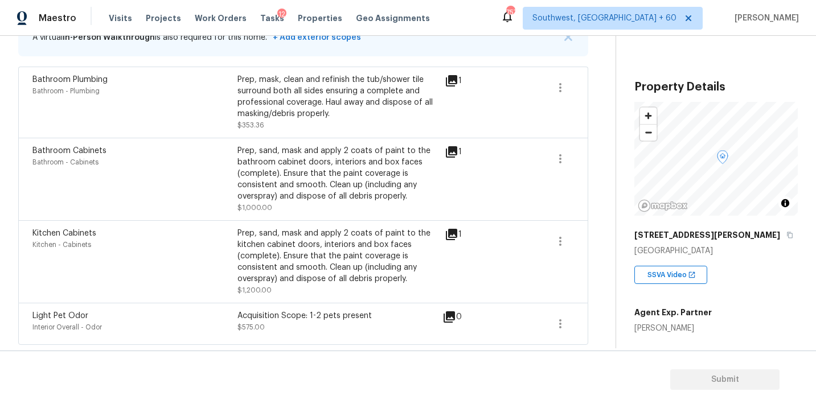
scroll to position [127, 0]
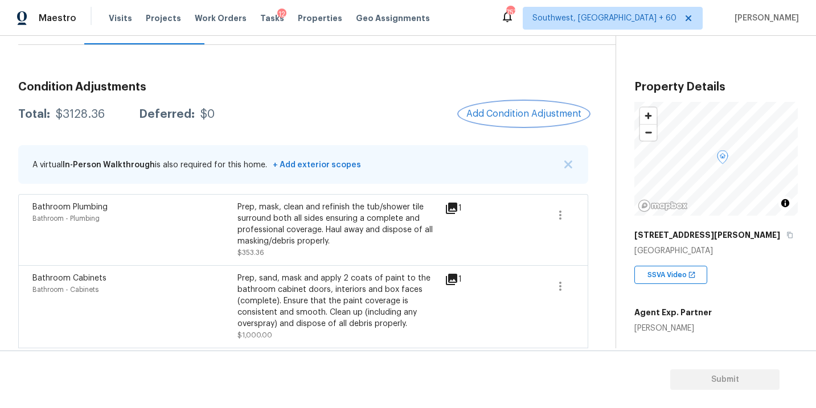
click at [492, 120] on button "Add Condition Adjustment" at bounding box center [523, 114] width 129 height 24
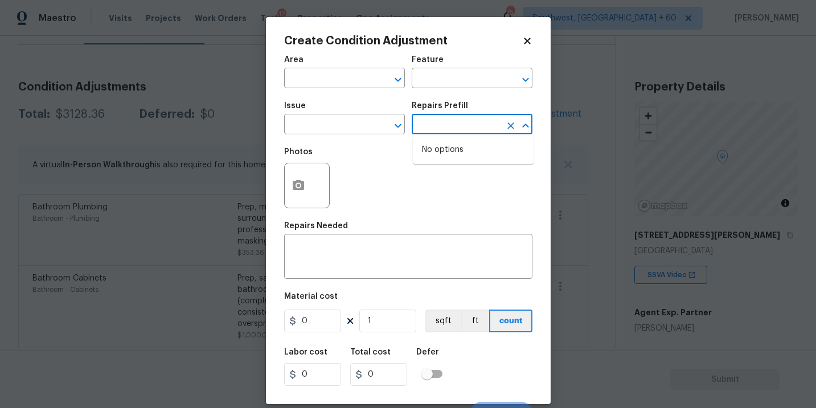
click at [468, 117] on input "text" at bounding box center [455, 126] width 89 height 18
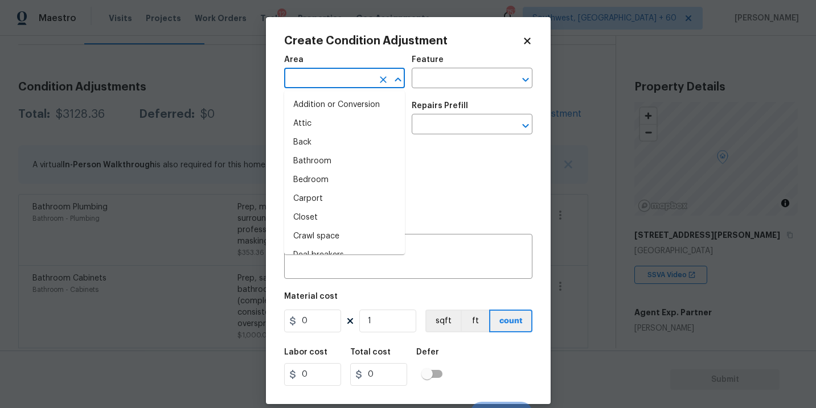
click at [364, 87] on input "text" at bounding box center [328, 80] width 89 height 18
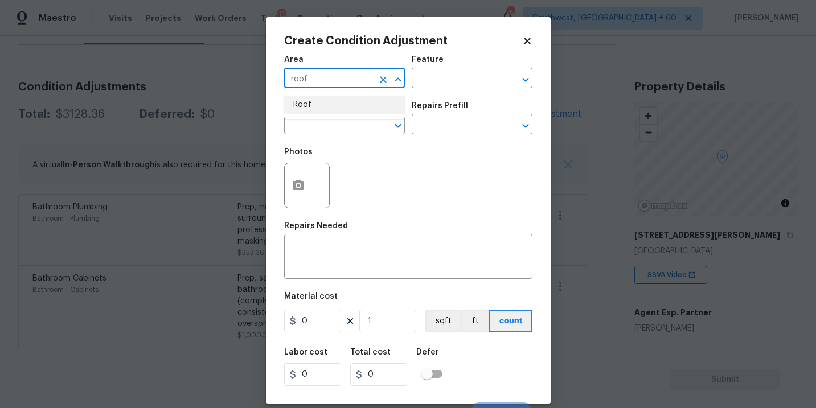
click at [359, 105] on li "Roof" at bounding box center [344, 105] width 121 height 19
type input "Roof"
click at [455, 64] on div "Feature" at bounding box center [471, 63] width 121 height 15
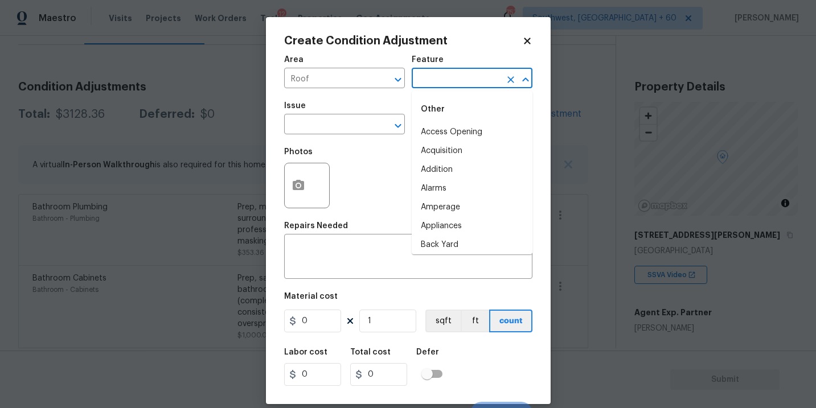
click at [448, 79] on input "text" at bounding box center [455, 80] width 89 height 18
click at [443, 158] on li "Roof" at bounding box center [471, 151] width 121 height 19
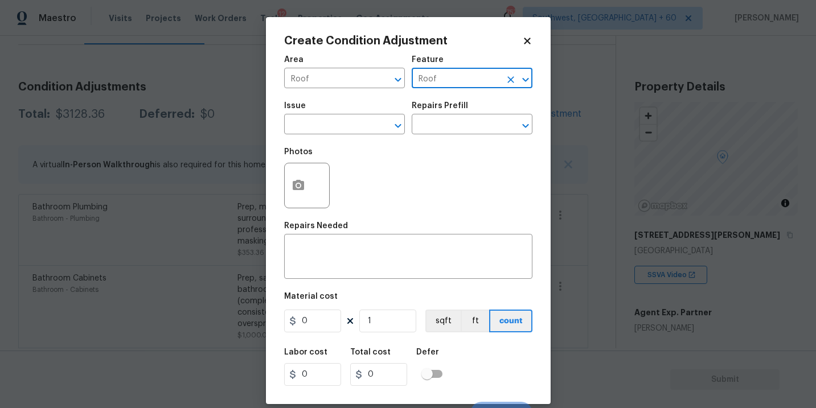
type input "Roof"
click at [358, 135] on span "Issue ​" at bounding box center [344, 118] width 121 height 46
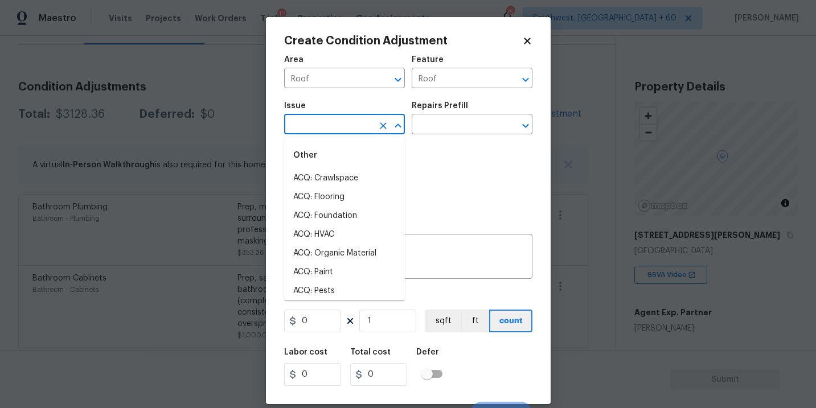
click at [343, 125] on input "text" at bounding box center [328, 126] width 89 height 18
click at [344, 174] on li "ACQ: Shingle Roof" at bounding box center [344, 178] width 121 height 19
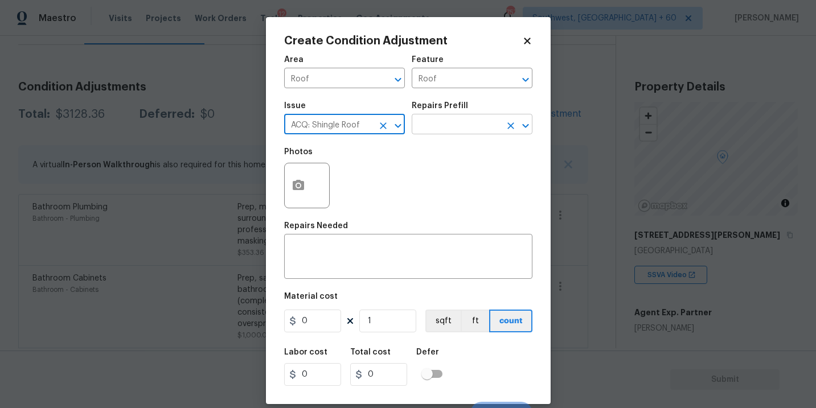
type input "ACQ: Shingle Roof"
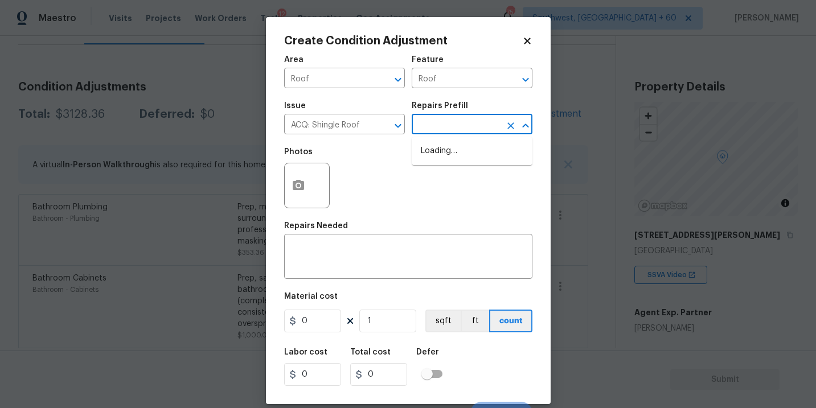
click at [446, 118] on input "text" at bounding box center [455, 126] width 89 height 18
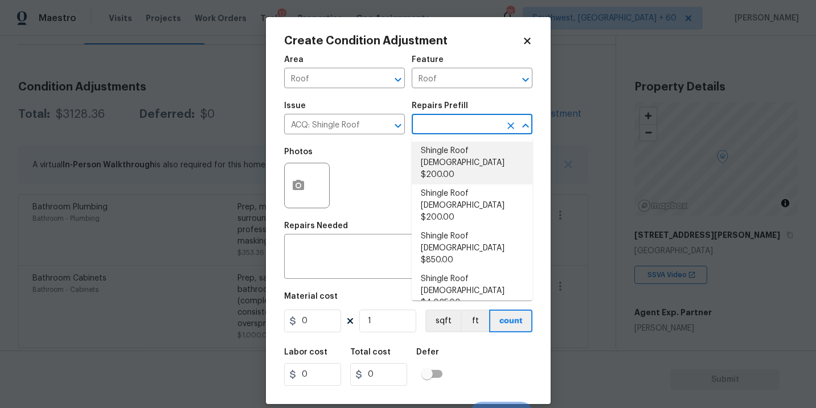
click at [457, 145] on li "Shingle Roof 0-10 Years Old $200.00" at bounding box center [471, 163] width 121 height 43
type input "Acquisition"
type textarea "Acquisition Scope: Shingle Roof 0-10 years in age maintenance."
type input "200"
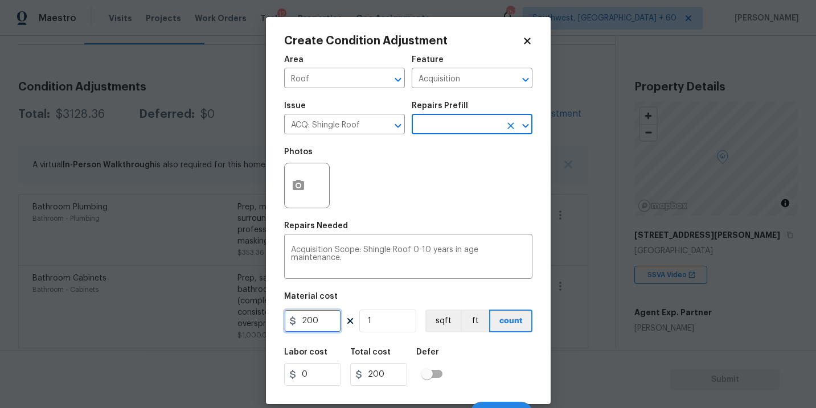
drag, startPoint x: 305, startPoint y: 323, endPoint x: 342, endPoint y: 323, distance: 37.0
click at [332, 323] on input "200" at bounding box center [312, 321] width 57 height 23
type input "288"
click at [491, 373] on div "Labor cost 0 Total cost 288 Defer" at bounding box center [408, 366] width 248 height 51
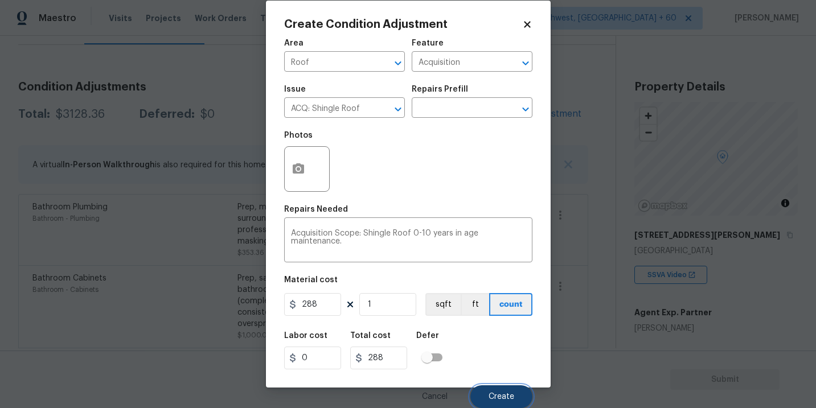
click at [490, 390] on button "Create" at bounding box center [501, 396] width 62 height 23
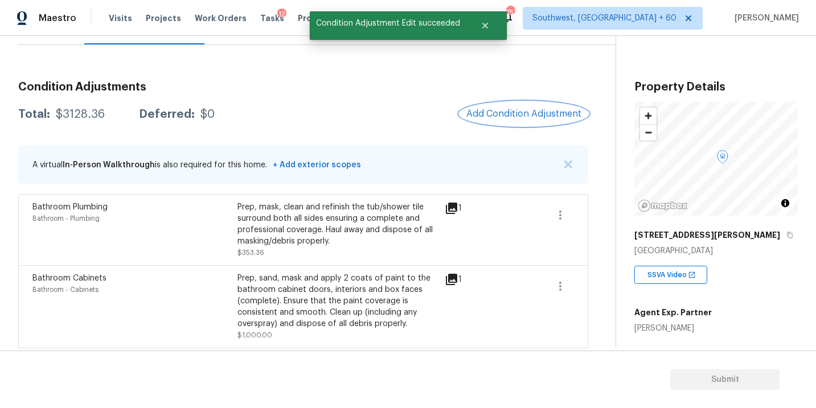
scroll to position [0, 0]
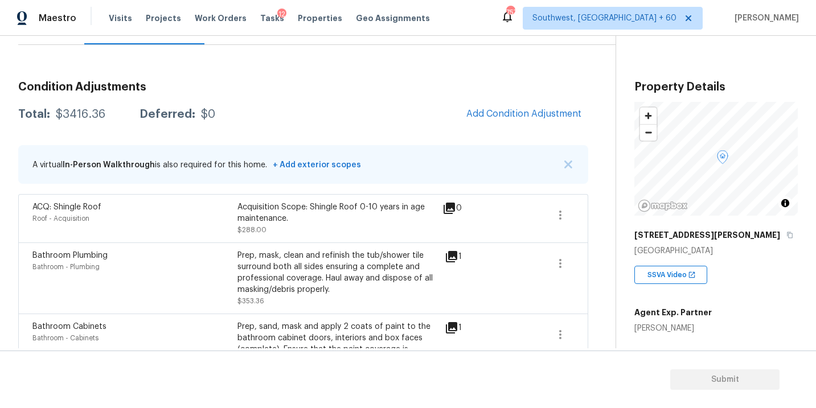
click at [516, 131] on div "Condition Adjustments Total: $3416.36 Deferred: $0 Add Condition Adjustment A v…" at bounding box center [303, 296] width 570 height 448
click at [510, 117] on span "Add Condition Adjustment" at bounding box center [523, 114] width 115 height 10
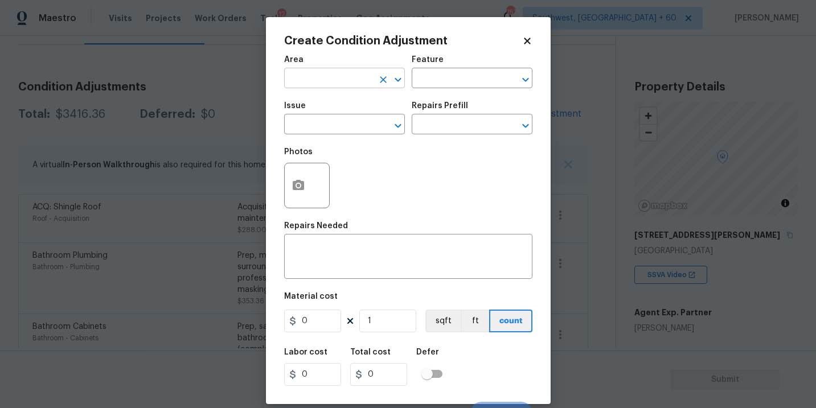
click at [357, 81] on input "text" at bounding box center [328, 80] width 89 height 18
click at [350, 104] on li "HVAC" at bounding box center [344, 105] width 121 height 19
type input "HVAC"
click at [439, 80] on input "text" at bounding box center [455, 80] width 89 height 18
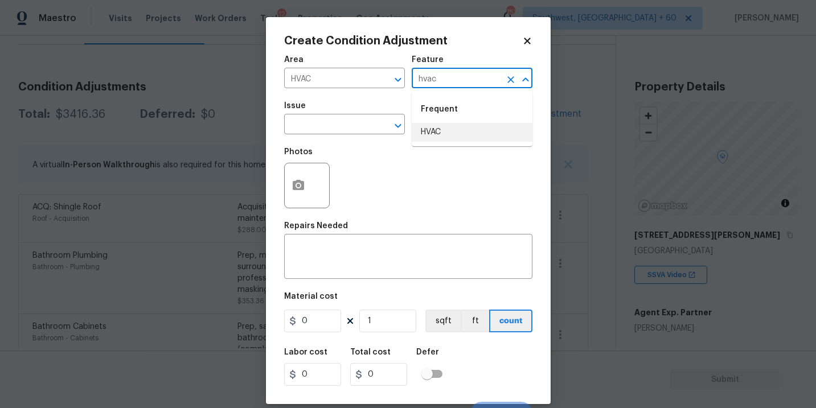
click at [437, 138] on li "HVAC" at bounding box center [471, 132] width 121 height 19
click at [376, 130] on button "Clear" at bounding box center [383, 126] width 16 height 16
type input "HVAC"
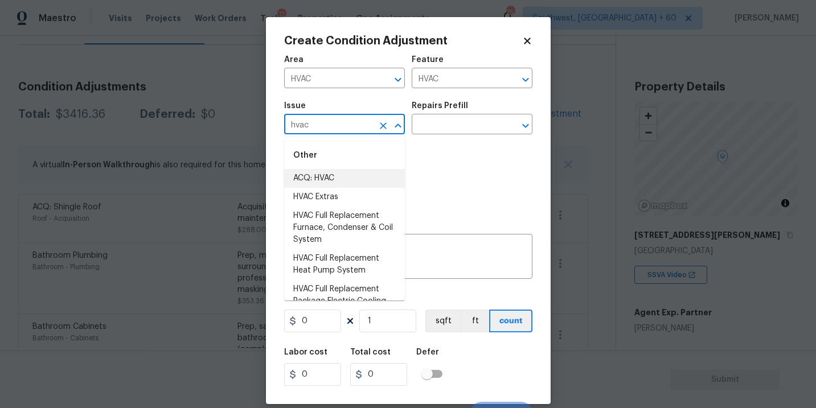
click at [357, 178] on li "ACQ: HVAC" at bounding box center [344, 178] width 121 height 19
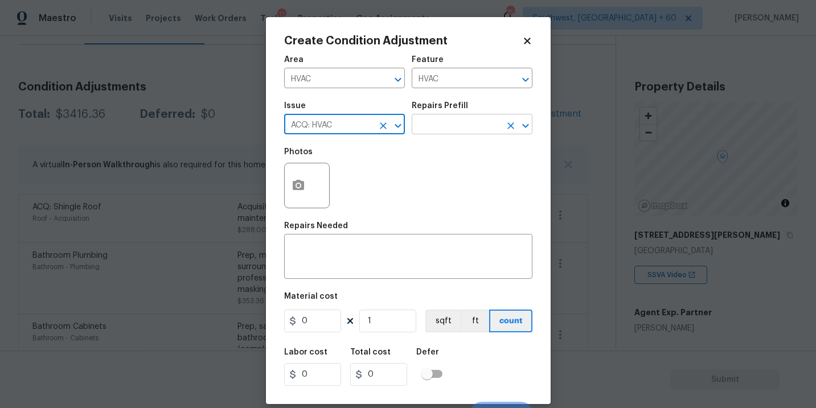
type input "ACQ: HVAC"
click at [437, 131] on input "text" at bounding box center [455, 126] width 89 height 18
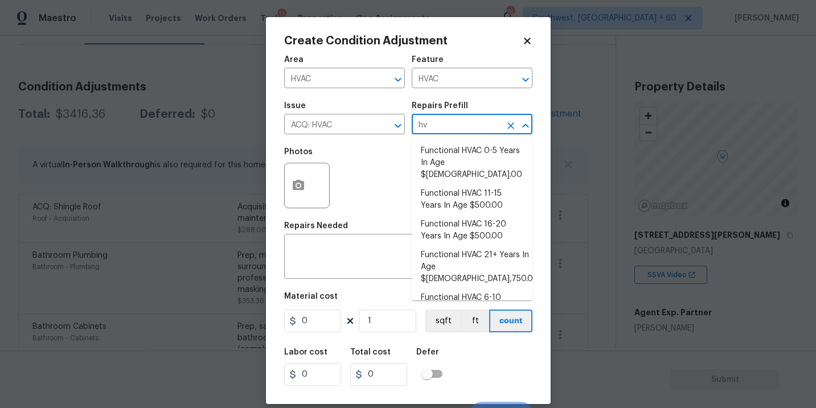
type input "h"
click at [466, 246] on li "Functional HVAC 21+ Years In Age $5,750.00" at bounding box center [471, 267] width 121 height 43
type input "Acquisition"
type textarea "Acquisition Scope: Functional HVAC 21+ years"
type input "5750"
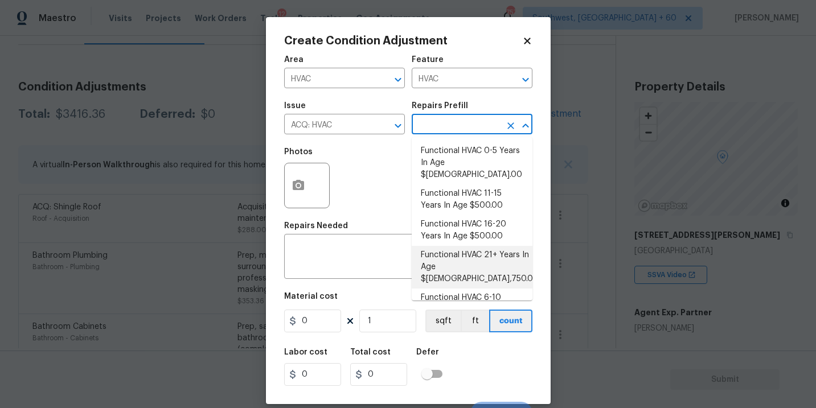
type input "5750"
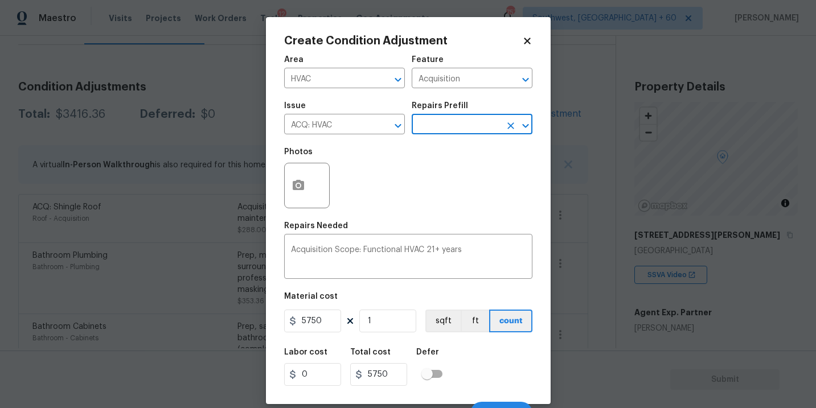
scroll to position [17, 0]
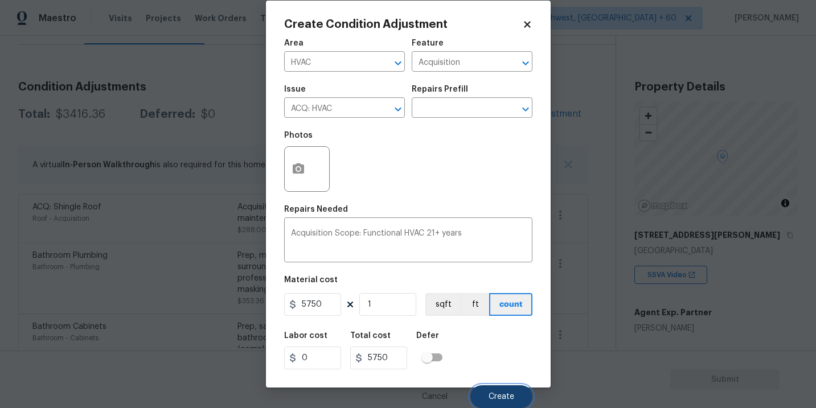
click at [494, 395] on span "Create" at bounding box center [501, 397] width 26 height 9
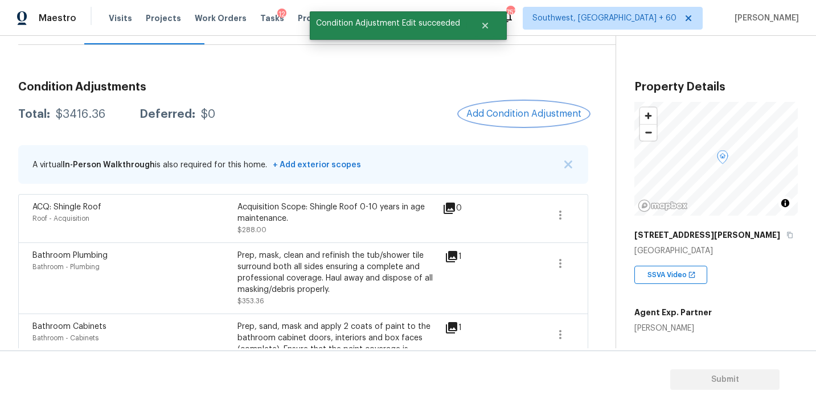
scroll to position [0, 0]
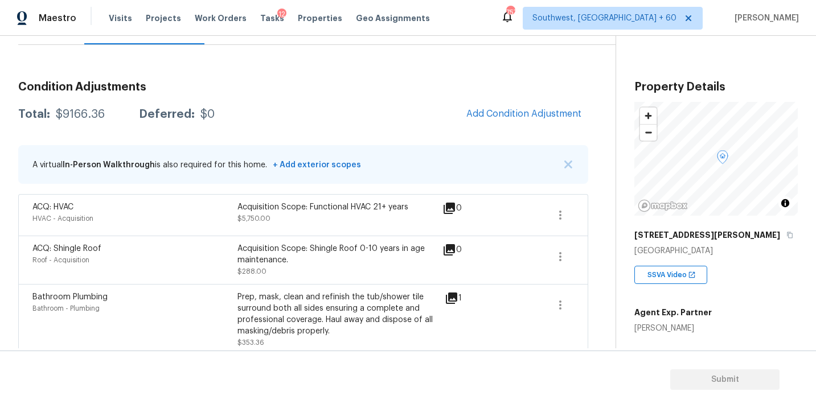
click at [314, 190] on div "Condition Adjustments Total: $9166.36 Deferred: $0 Add Condition Adjustment A v…" at bounding box center [303, 317] width 570 height 490
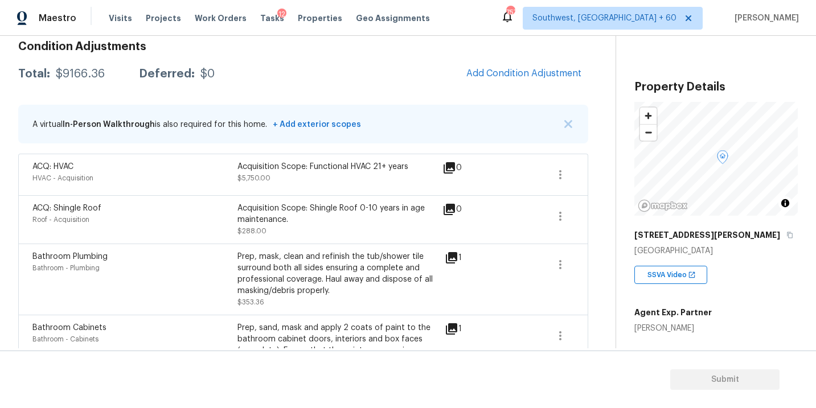
scroll to position [128, 0]
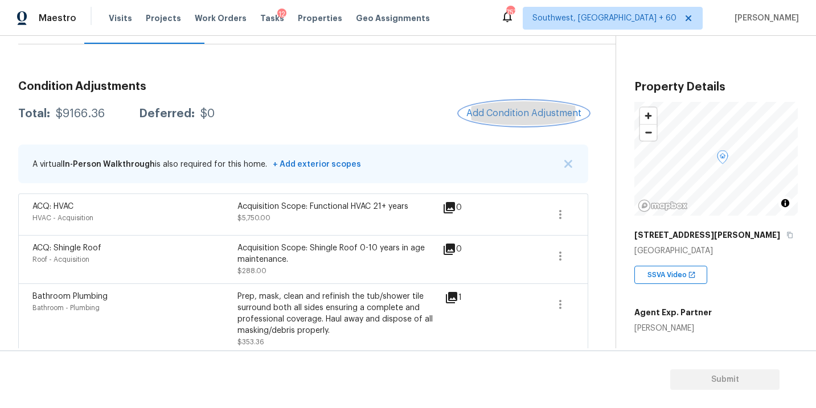
click at [514, 112] on span "Add Condition Adjustment" at bounding box center [523, 113] width 115 height 10
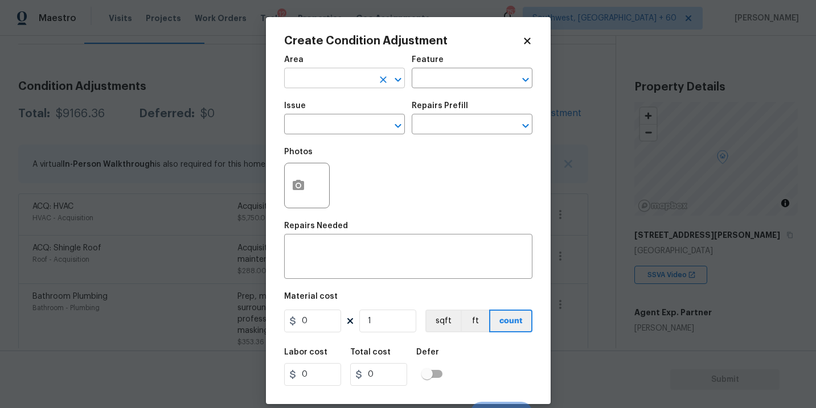
click at [322, 81] on input "text" at bounding box center [328, 80] width 89 height 18
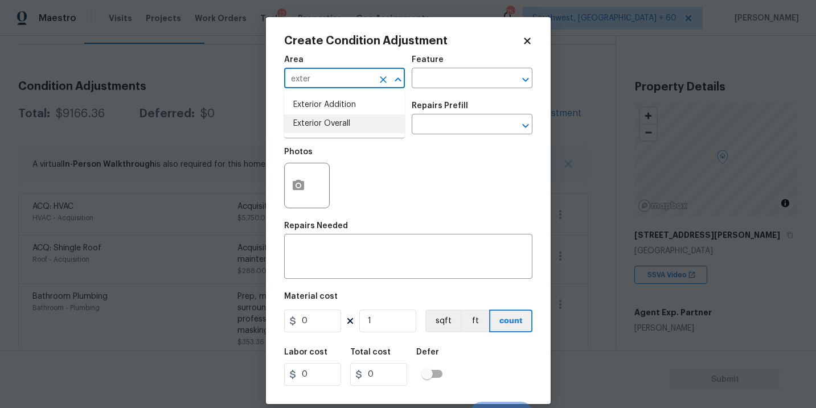
click at [353, 130] on li "Exterior Overall" at bounding box center [344, 123] width 121 height 19
type input "Exterior Overall"
click at [442, 83] on input "text" at bounding box center [455, 80] width 89 height 18
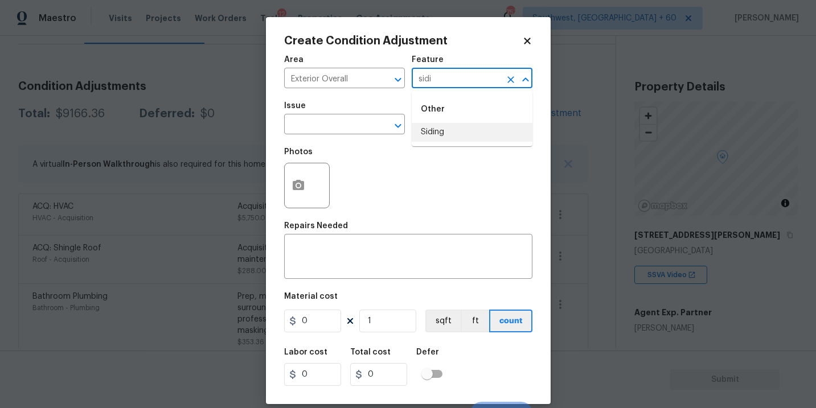
click at [428, 139] on li "Siding" at bounding box center [471, 132] width 121 height 19
type input "Siding"
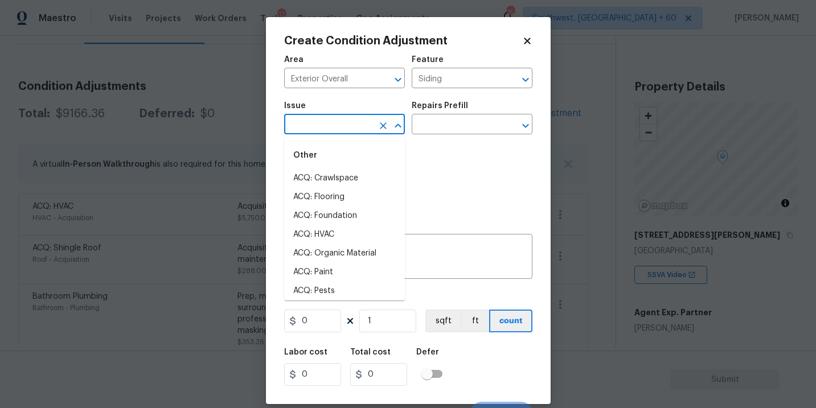
click at [353, 134] on input "text" at bounding box center [328, 126] width 89 height 18
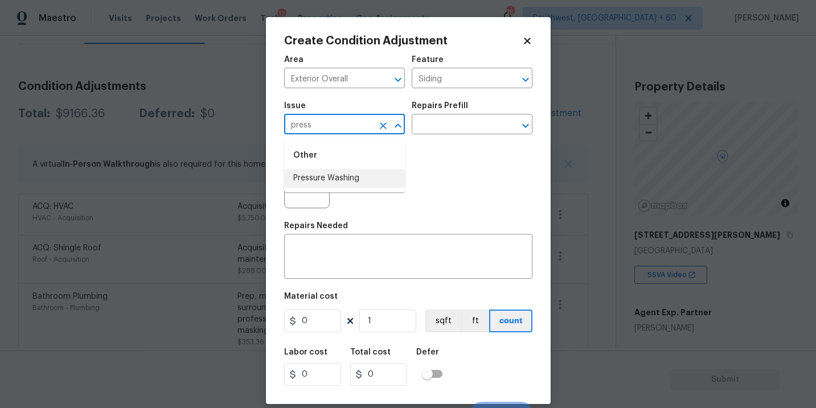
click at [346, 179] on li "Pressure Washing" at bounding box center [344, 178] width 121 height 19
type input "Pressure Washing"
click at [439, 131] on input "text" at bounding box center [455, 126] width 89 height 18
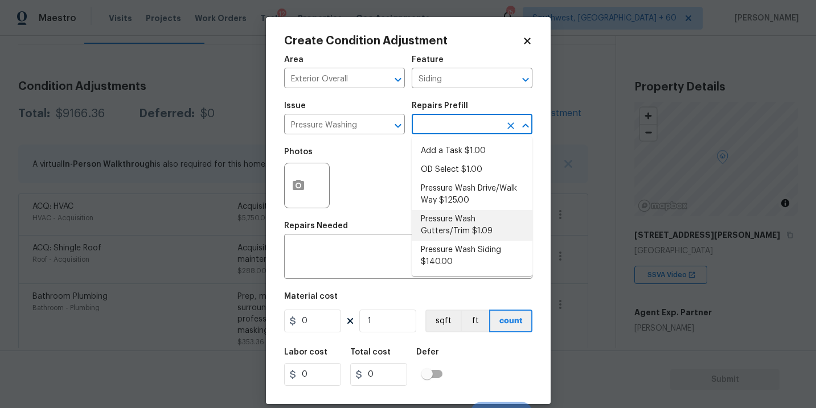
click at [445, 253] on li "Pressure Wash Siding $140.00" at bounding box center [471, 256] width 121 height 31
type textarea "Protect areas as needed for pressure washing. Pressure wash the siding on the h…"
type input "140"
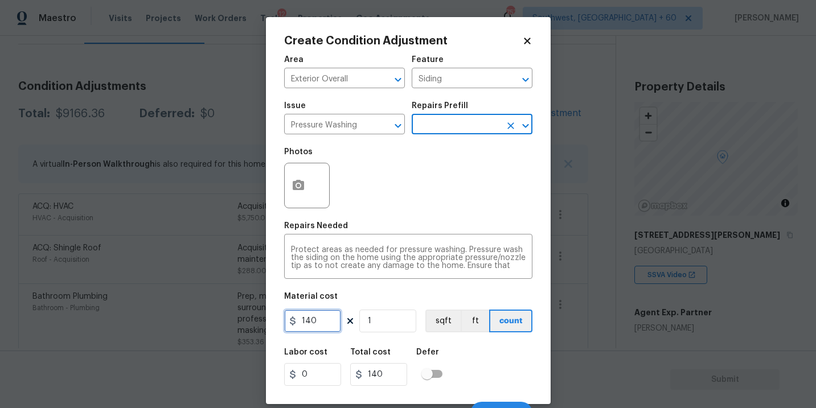
drag, startPoint x: 315, startPoint y: 325, endPoint x: 240, endPoint y: 322, distance: 75.2
click at [240, 322] on div "Create Condition Adjustment Area Exterior Overall ​ Feature Siding ​ Issue Pres…" at bounding box center [408, 204] width 816 height 408
type input "200"
click at [294, 189] on icon "button" at bounding box center [298, 185] width 11 height 10
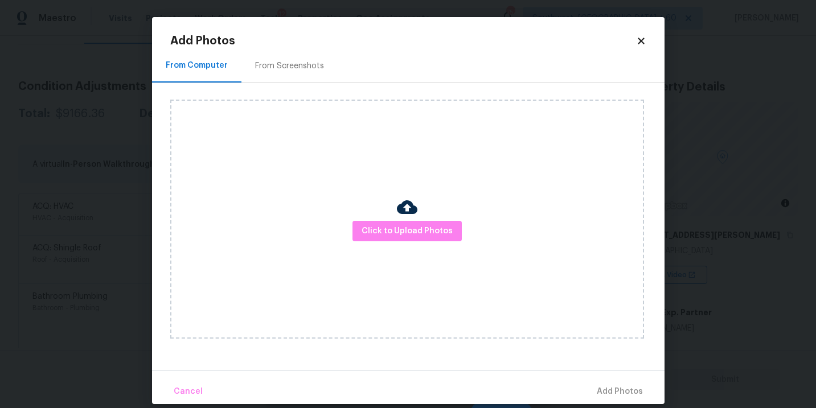
click at [400, 212] on img at bounding box center [407, 207] width 20 height 20
click at [400, 221] on button "Click to Upload Photos" at bounding box center [406, 231] width 109 height 21
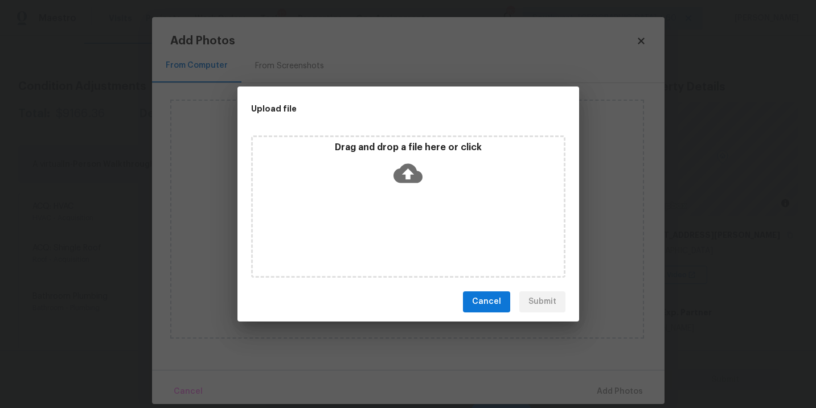
click at [406, 197] on div "Drag and drop a file here or click" at bounding box center [408, 206] width 314 height 142
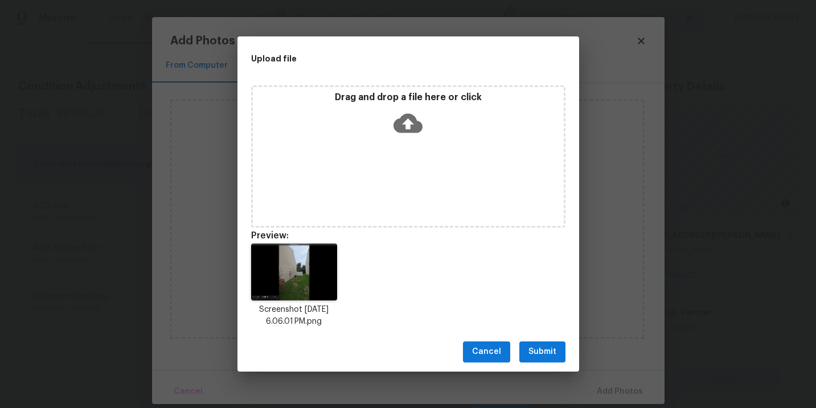
click at [537, 350] on span "Submit" at bounding box center [542, 352] width 28 height 14
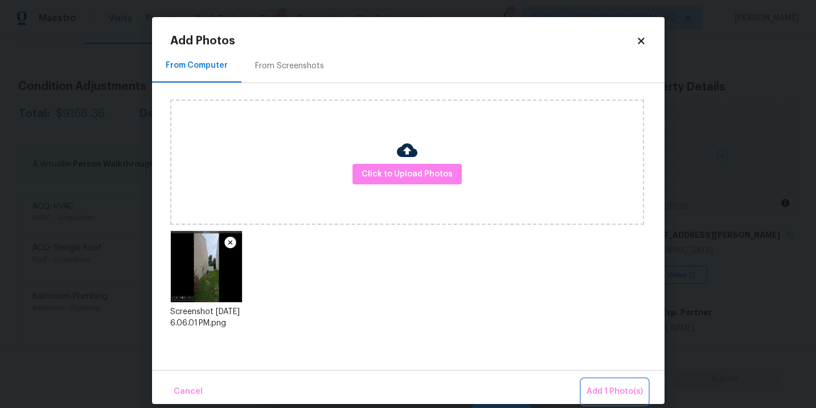
drag, startPoint x: 612, startPoint y: 385, endPoint x: 591, endPoint y: 375, distance: 23.4
click at [612, 385] on span "Add 1 Photo(s)" at bounding box center [614, 392] width 56 height 14
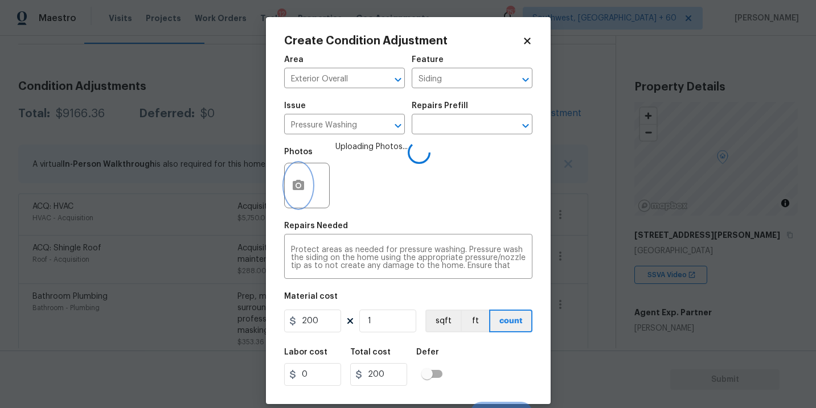
scroll to position [17, 0]
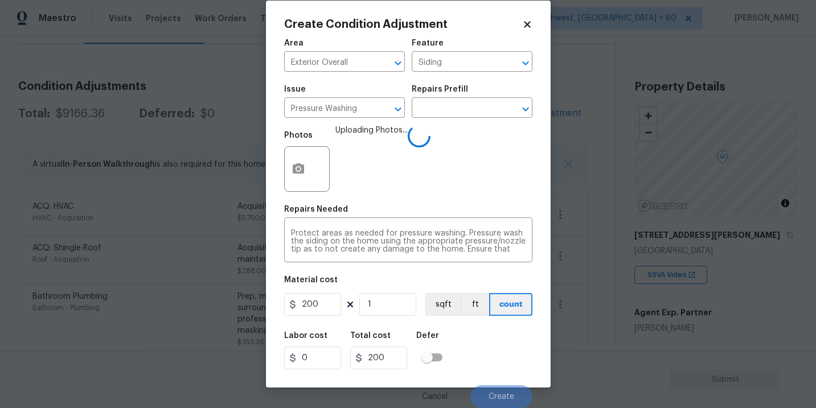
click at [493, 353] on div "Labor cost 0 Total cost 200 Defer" at bounding box center [408, 350] width 248 height 51
click at [492, 349] on div "Labor cost 0 Total cost 200 Defer" at bounding box center [408, 350] width 248 height 51
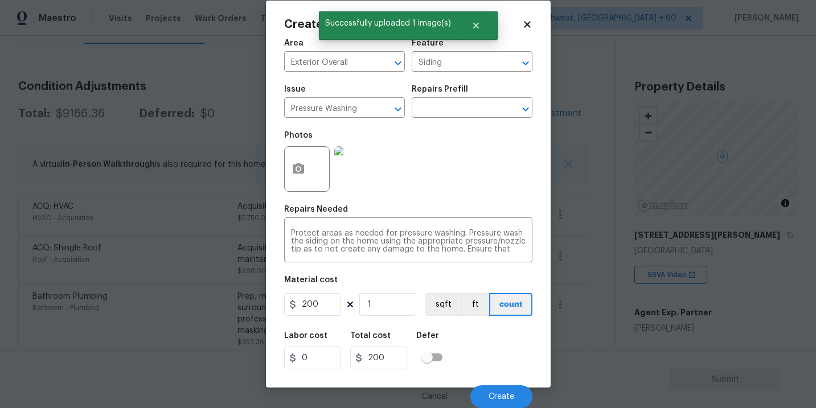
click at [499, 374] on div "Labor cost 0 Total cost 200 Defer" at bounding box center [408, 350] width 248 height 51
click at [499, 395] on span "Create" at bounding box center [501, 397] width 26 height 9
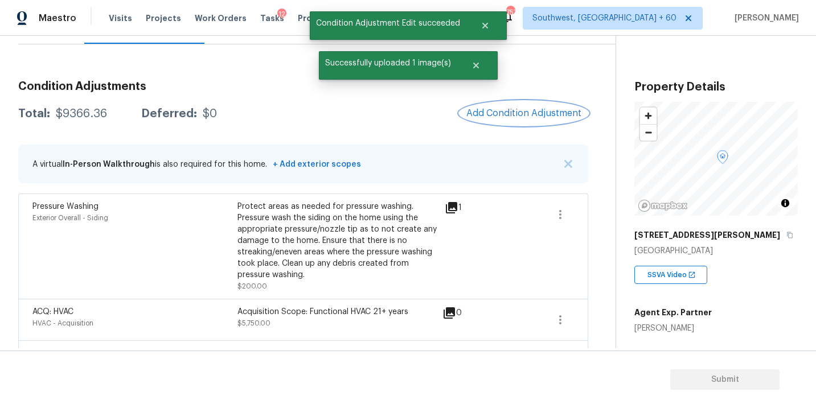
scroll to position [0, 0]
click at [509, 111] on span "Add Condition Adjustment" at bounding box center [523, 113] width 115 height 10
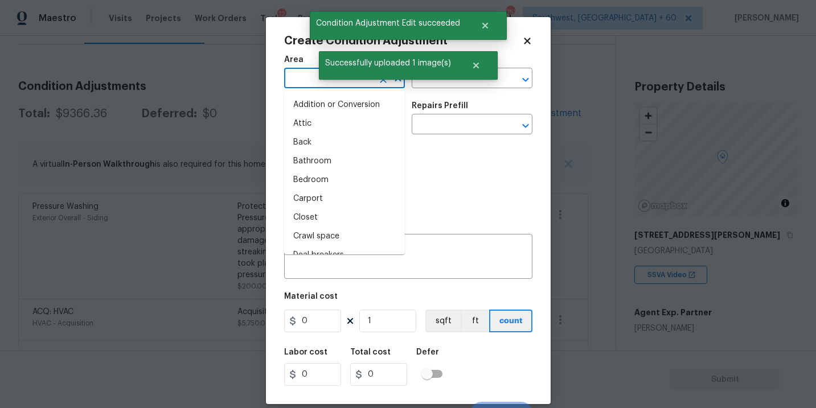
click at [311, 71] on input "text" at bounding box center [328, 80] width 89 height 18
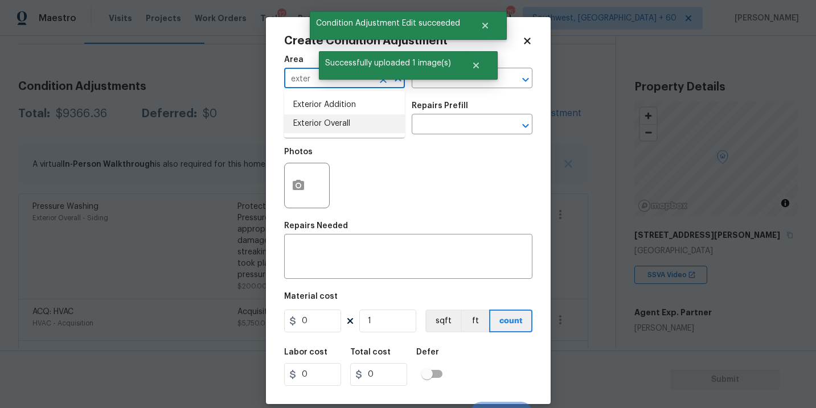
click at [329, 127] on li "Exterior Overall" at bounding box center [344, 123] width 121 height 19
type input "Exterior Overall"
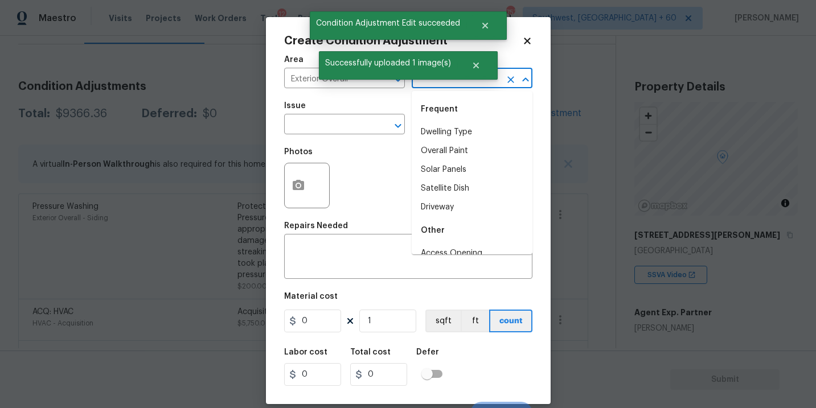
click at [437, 82] on input "text" at bounding box center [455, 80] width 89 height 18
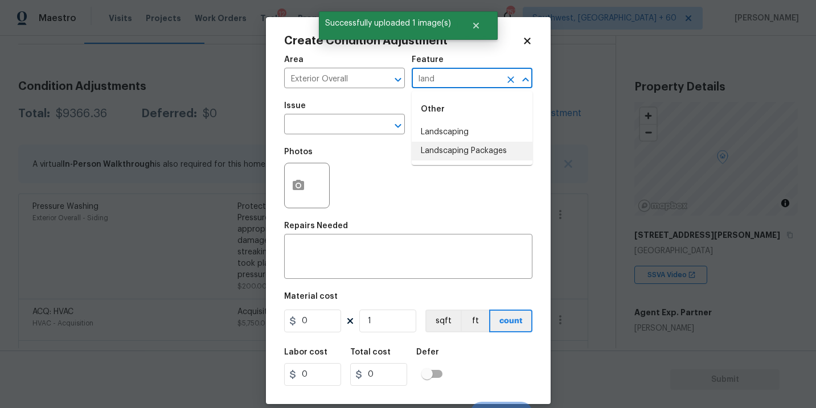
click at [443, 148] on li "Landscaping Packages" at bounding box center [471, 151] width 121 height 19
type input "Landscaping Packages"
click at [349, 120] on input "text" at bounding box center [328, 126] width 89 height 18
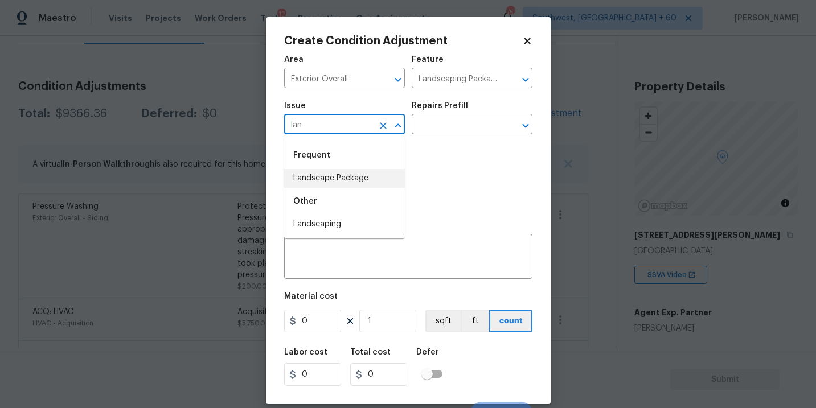
click at [354, 179] on li "Landscape Package" at bounding box center [344, 178] width 121 height 19
type input "Landscape Package"
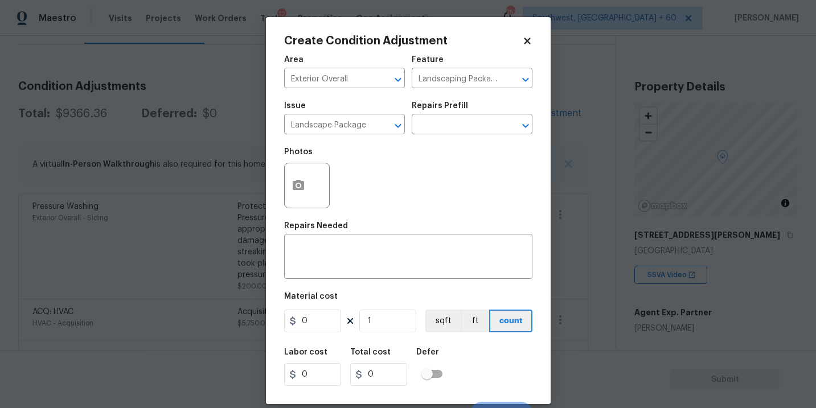
click at [443, 110] on div "Repairs Prefill" at bounding box center [471, 109] width 121 height 15
click at [456, 135] on div "Issue Landscape Package ​ Repairs Prefill ​" at bounding box center [408, 118] width 248 height 46
click at [462, 126] on input "text" at bounding box center [455, 126] width 89 height 18
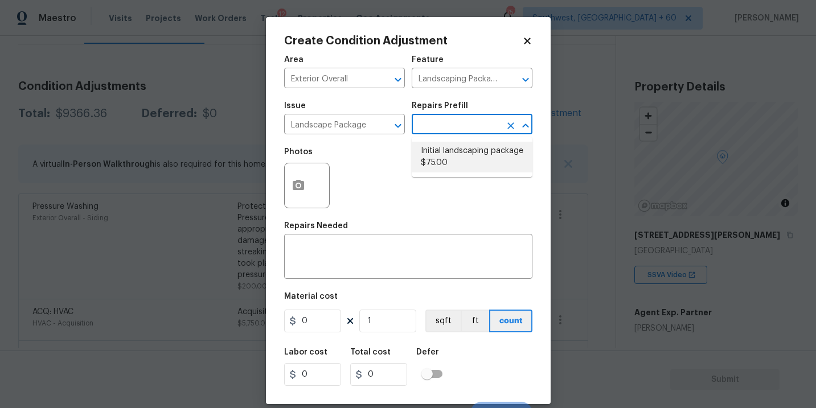
click at [458, 150] on li "Initial landscaping package $75.00" at bounding box center [471, 157] width 121 height 31
type input "Home Readiness Packages"
type textarea "Mowing of grass up to 6" in height. Mow, edge along driveways & sidewalks, trim…"
type input "75"
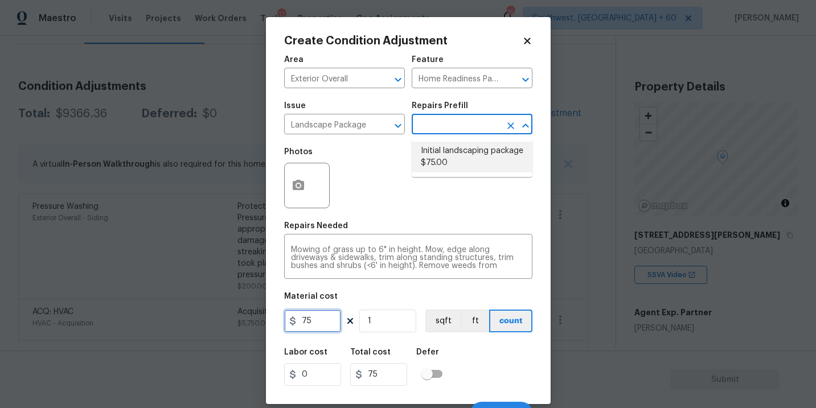
click at [322, 325] on input "75" at bounding box center [312, 321] width 57 height 23
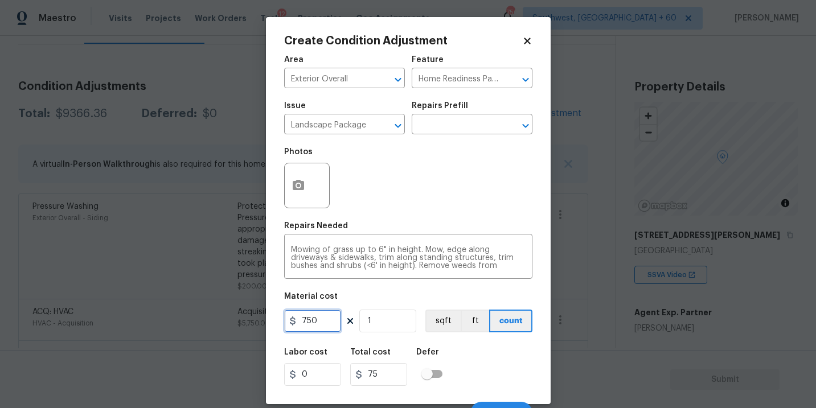
type input "750"
click at [393, 192] on div "Photos" at bounding box center [408, 178] width 248 height 74
click at [320, 190] on div at bounding box center [307, 186] width 46 height 46
click at [305, 190] on button "button" at bounding box center [298, 185] width 27 height 44
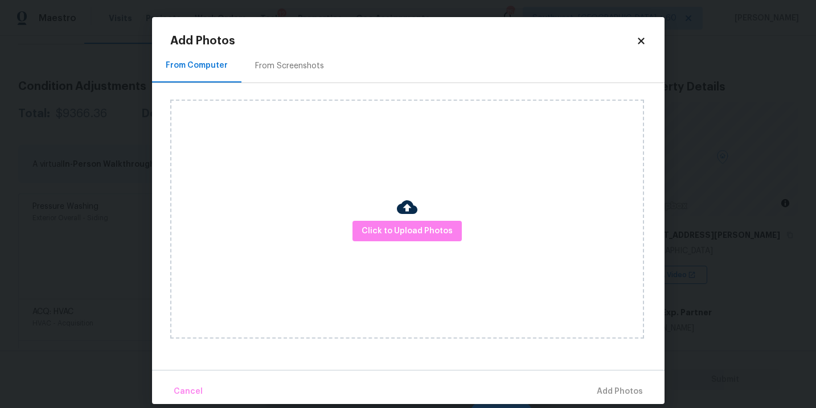
click at [355, 209] on div "Click to Upload Photos" at bounding box center [407, 219] width 474 height 239
click at [406, 242] on div "Click to Upload Photos" at bounding box center [407, 219] width 474 height 239
click at [407, 233] on span "Click to Upload Photos" at bounding box center [406, 231] width 91 height 14
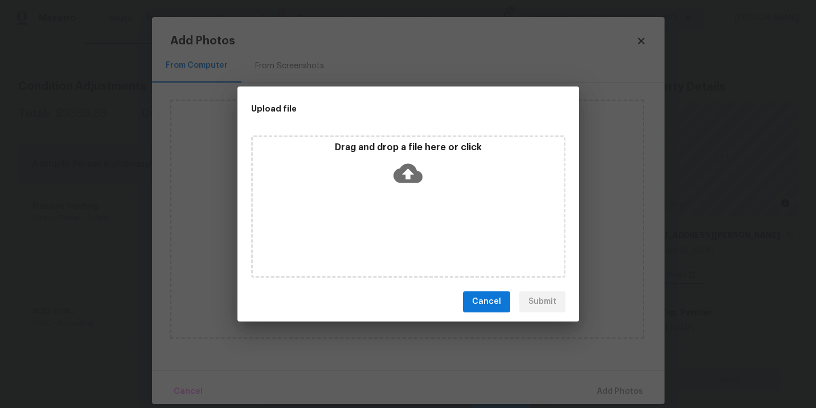
click at [406, 188] on div "Drag and drop a file here or click" at bounding box center [408, 166] width 311 height 49
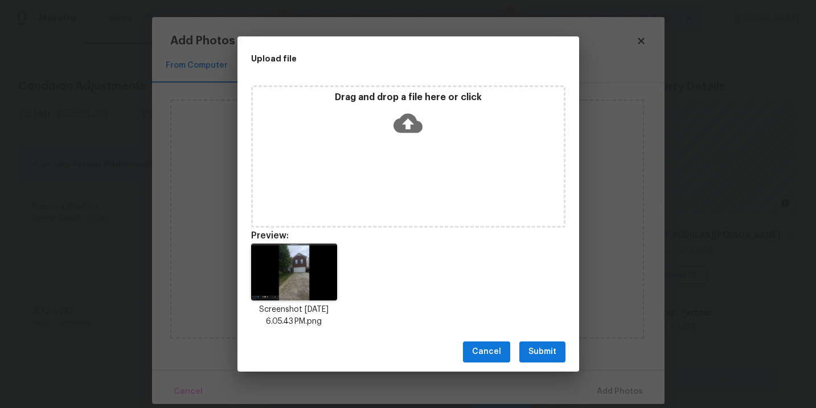
click at [547, 347] on span "Submit" at bounding box center [542, 352] width 28 height 14
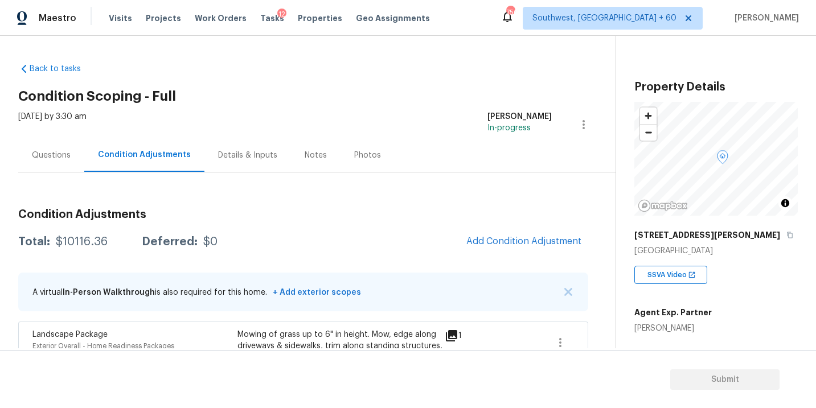
scroll to position [139, 0]
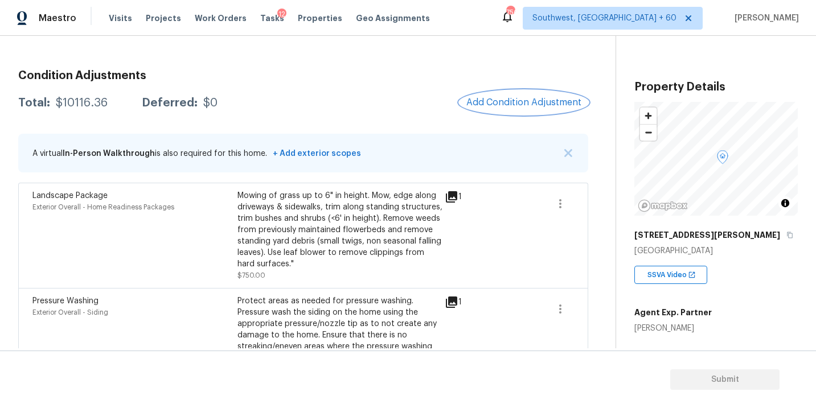
click at [529, 96] on button "Add Condition Adjustment" at bounding box center [523, 102] width 129 height 24
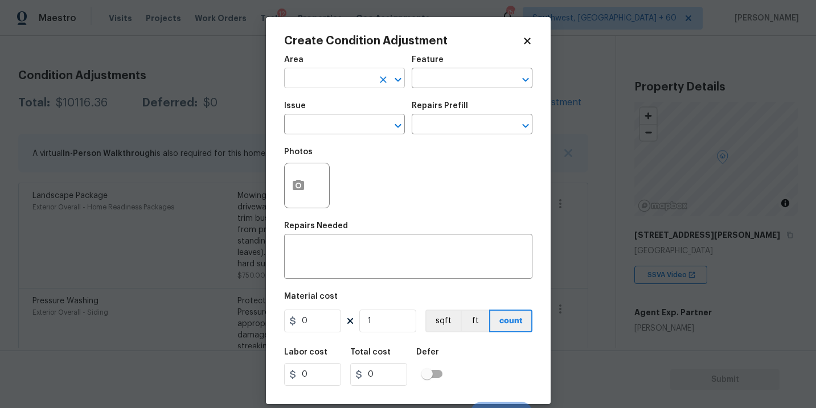
click at [331, 84] on input "text" at bounding box center [328, 80] width 89 height 18
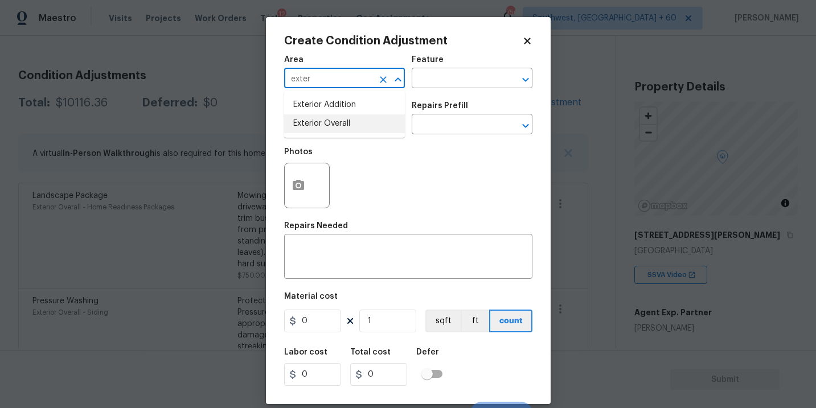
click at [349, 118] on li "Exterior Overall" at bounding box center [344, 123] width 121 height 19
type input "Exterior Overall"
click at [349, 118] on input "text" at bounding box center [328, 126] width 89 height 18
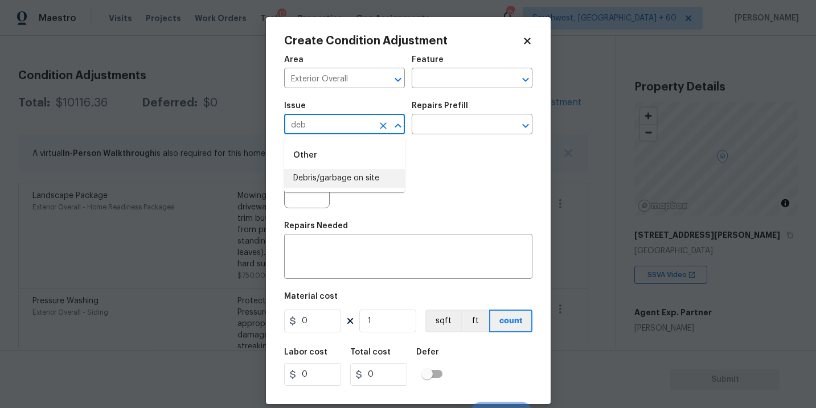
click at [365, 181] on li "Debris/garbage on site" at bounding box center [344, 178] width 121 height 19
type input "Debris/garbage on site"
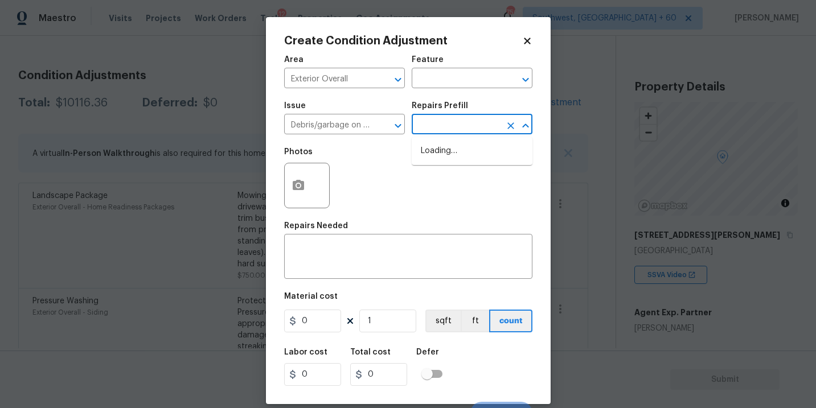
click at [448, 131] on input "text" at bounding box center [455, 126] width 89 height 18
click at [456, 158] on li "Remove debris/garbage $100.00" at bounding box center [471, 157] width 121 height 31
type textarea "Remove, haul off, and properly dispose of any debris left by seller to offsite …"
type input "100"
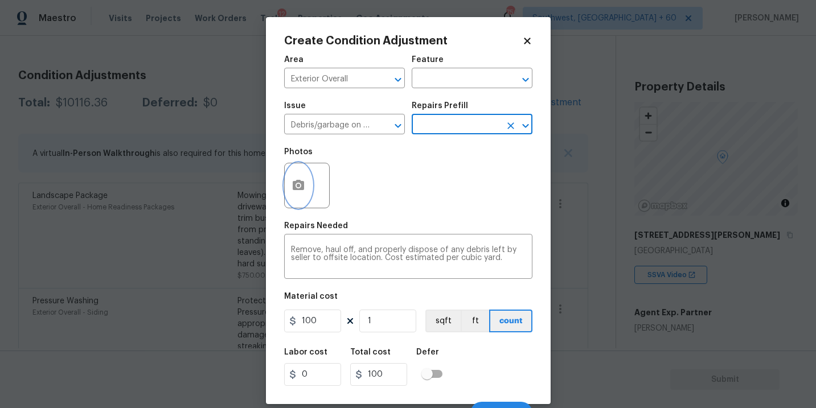
click at [309, 196] on button "button" at bounding box center [298, 185] width 27 height 44
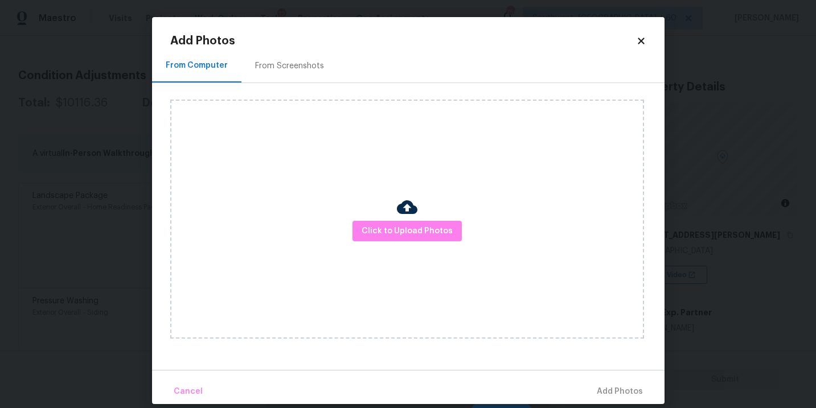
click at [417, 246] on div "Click to Upload Photos" at bounding box center [407, 219] width 474 height 239
click at [419, 238] on button "Click to Upload Photos" at bounding box center [406, 231] width 109 height 21
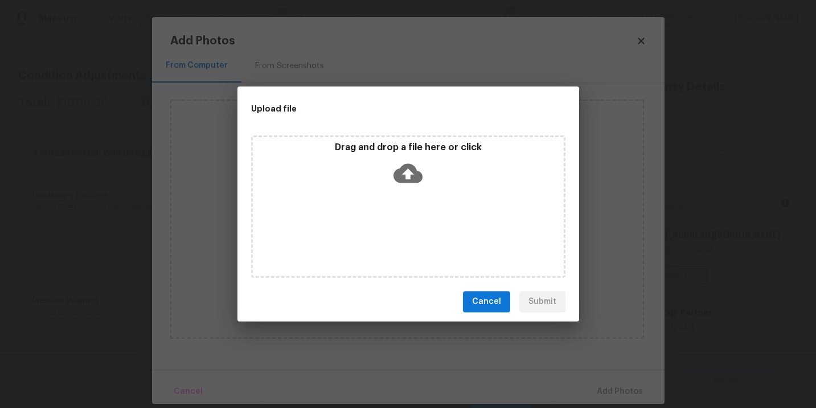
click at [410, 170] on icon at bounding box center [407, 173] width 29 height 29
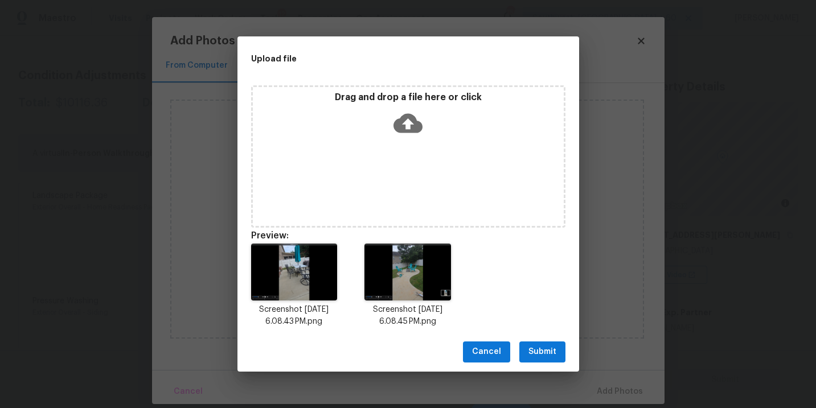
click at [536, 352] on span "Submit" at bounding box center [542, 352] width 28 height 14
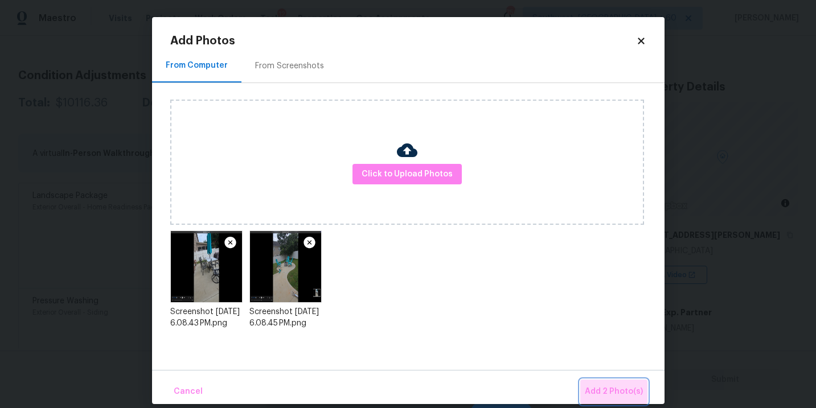
click at [620, 394] on span "Add 2 Photo(s)" at bounding box center [614, 392] width 58 height 14
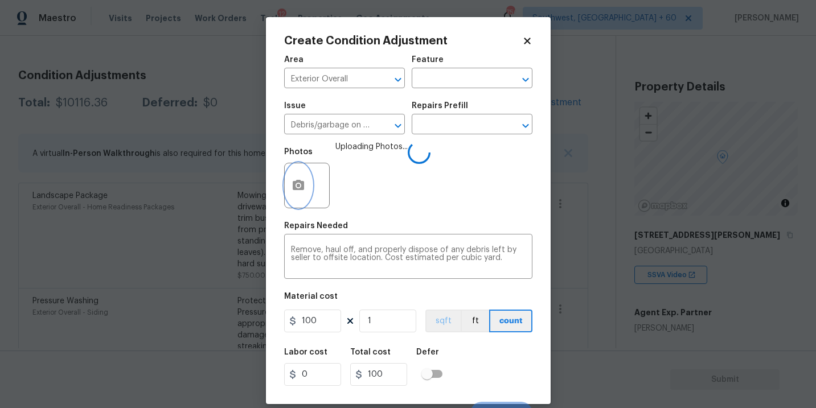
scroll to position [17, 0]
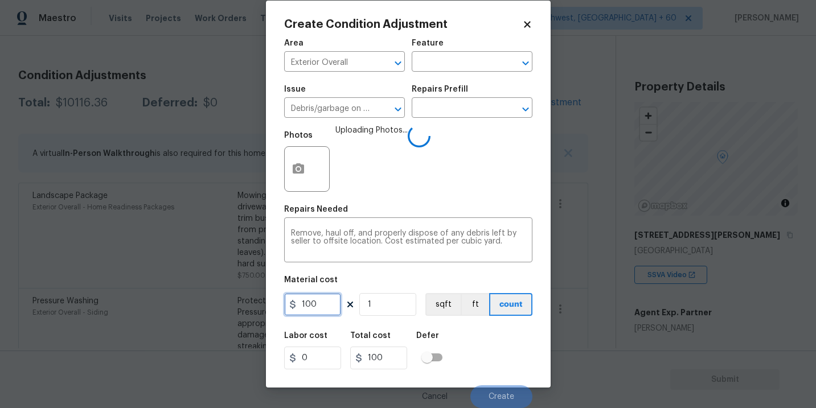
drag, startPoint x: 318, startPoint y: 303, endPoint x: 216, endPoint y: 299, distance: 101.4
click at [216, 299] on div "Create Condition Adjustment Area Exterior Overall ​ Feature ​ Issue Debris/garb…" at bounding box center [408, 204] width 816 height 408
type input "250"
click at [496, 340] on div "Labor cost 0 Total cost 250 Defer" at bounding box center [408, 350] width 248 height 51
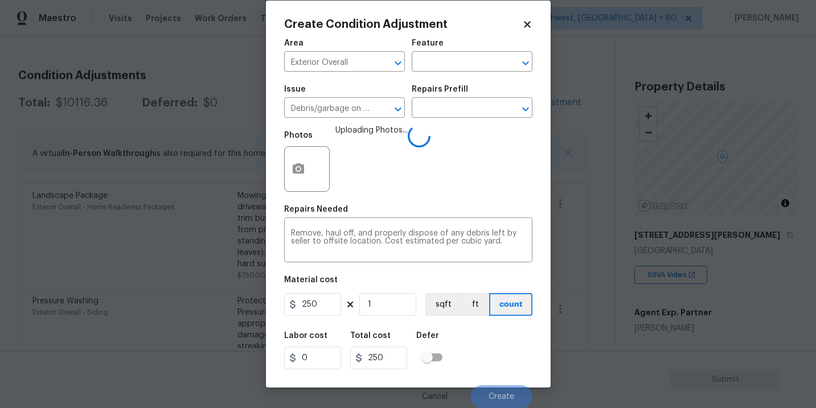
click at [496, 339] on div "Labor cost 0 Total cost 250 Defer" at bounding box center [408, 350] width 248 height 51
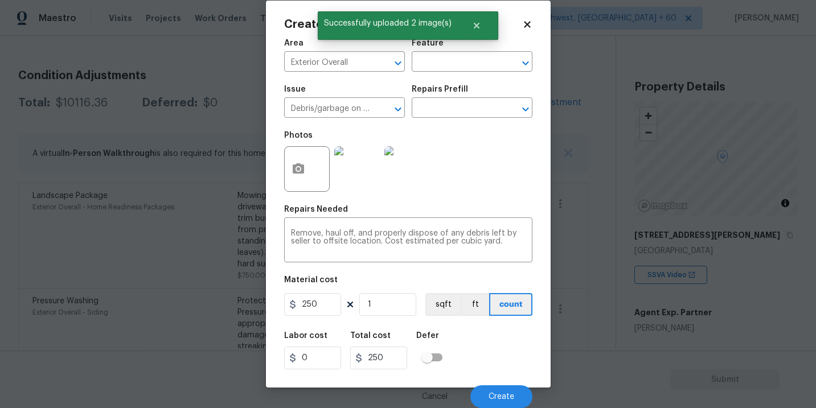
click at [499, 352] on div "Labor cost 0 Total cost 250 Defer" at bounding box center [408, 350] width 248 height 51
click at [500, 388] on button "Create" at bounding box center [501, 396] width 62 height 23
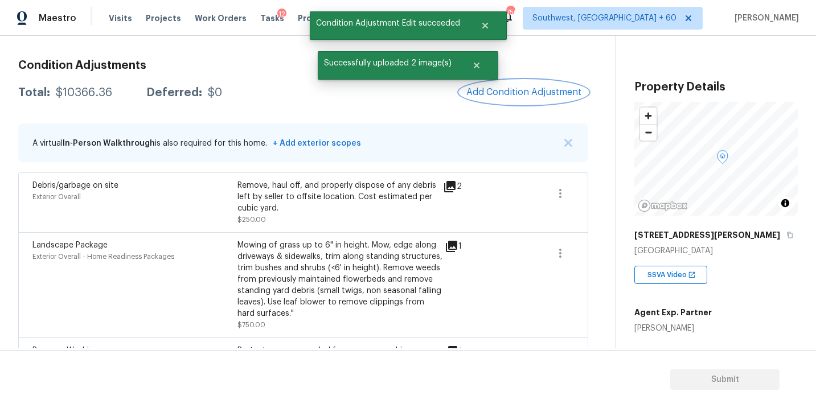
scroll to position [94, 0]
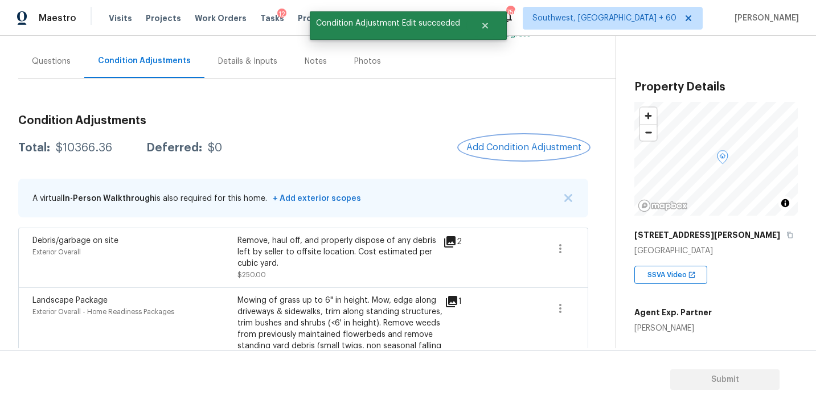
click at [514, 149] on span "Add Condition Adjustment" at bounding box center [523, 147] width 115 height 10
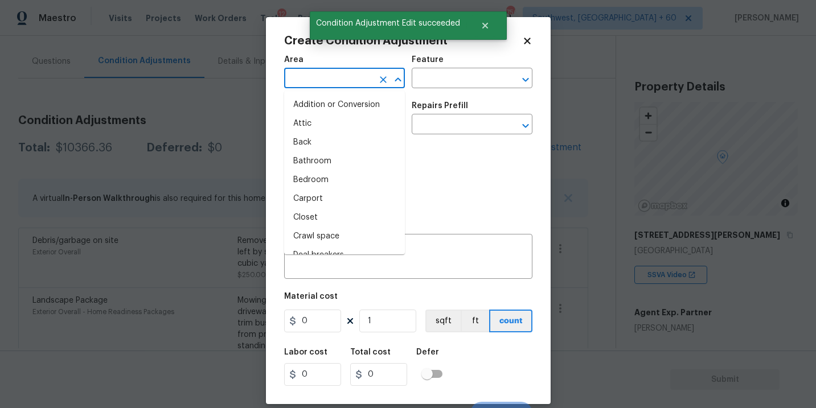
click at [326, 86] on input "text" at bounding box center [328, 80] width 89 height 18
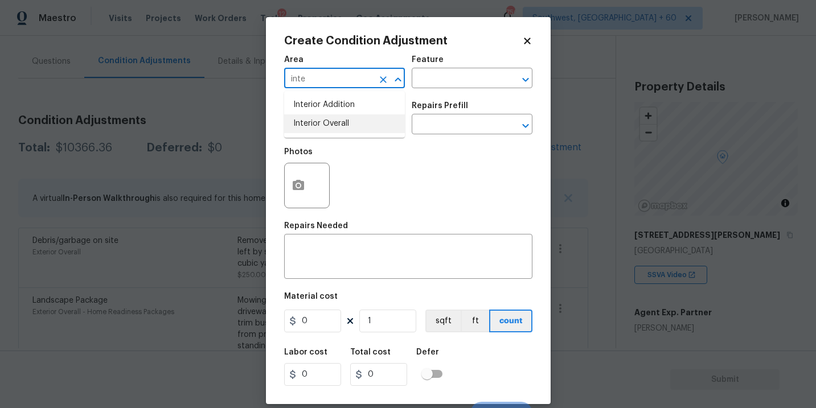
click at [331, 125] on li "Interior Overall" at bounding box center [344, 123] width 121 height 19
type input "Interior Overall"
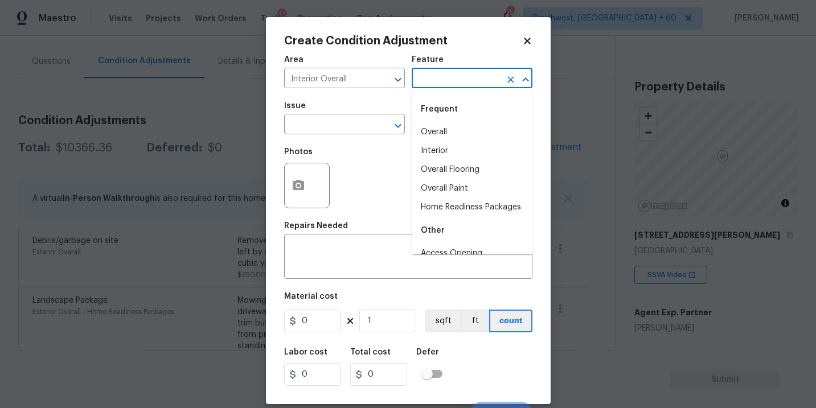
click at [455, 77] on input "text" at bounding box center [455, 80] width 89 height 18
click at [459, 183] on li "Overall Paint" at bounding box center [471, 188] width 121 height 19
type input "Overall Paint"
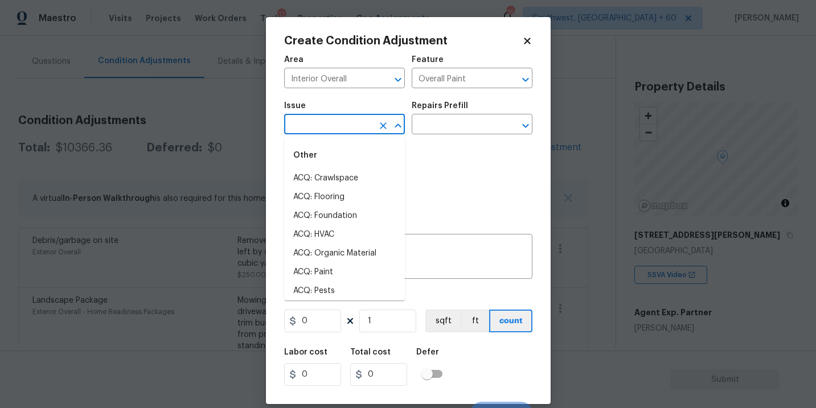
click at [340, 127] on input "text" at bounding box center [328, 126] width 89 height 18
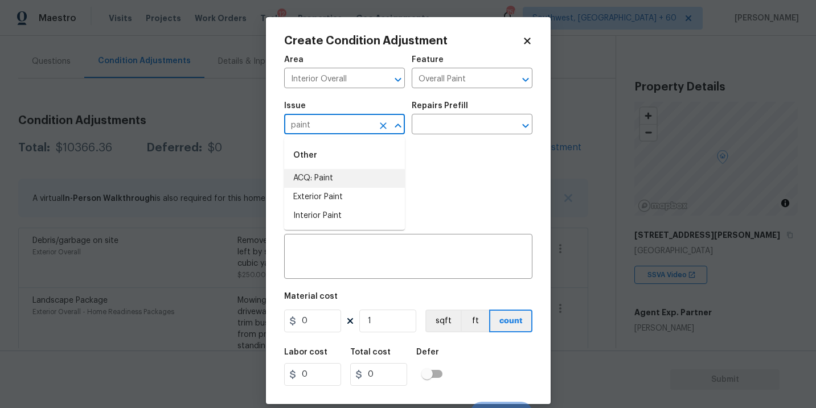
click at [343, 172] on li "ACQ: Paint" at bounding box center [344, 178] width 121 height 19
type input "ACQ: Paint"
click at [430, 135] on div "Issue ACQ: Paint ​ Repairs Prefill ​" at bounding box center [408, 118] width 248 height 46
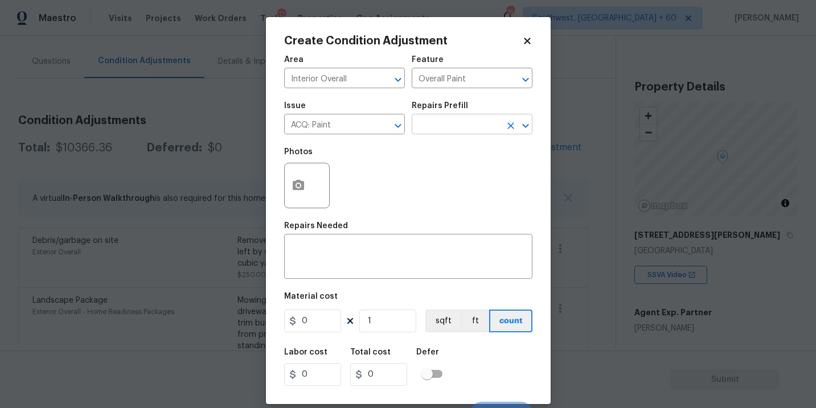
click at [451, 125] on input "text" at bounding box center [455, 126] width 89 height 18
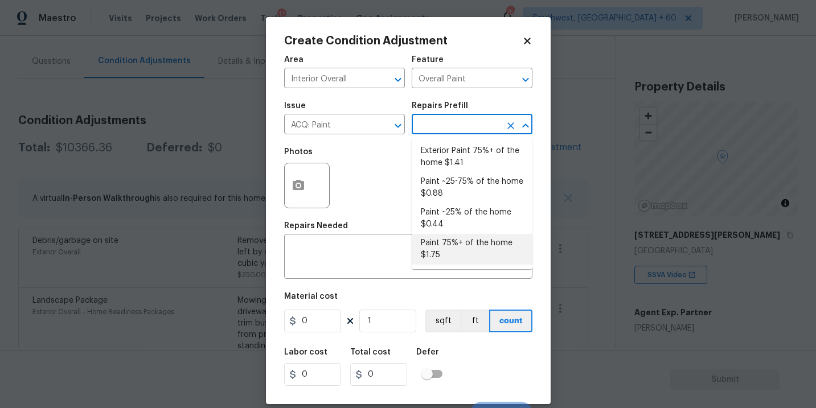
click at [453, 253] on li "Paint 75%+ of the home $1.75" at bounding box center [471, 249] width 121 height 31
type input "Acquisition"
type textarea "Acquisition Scope: 75%+ of the home will likely require interior paint"
type input "1.75"
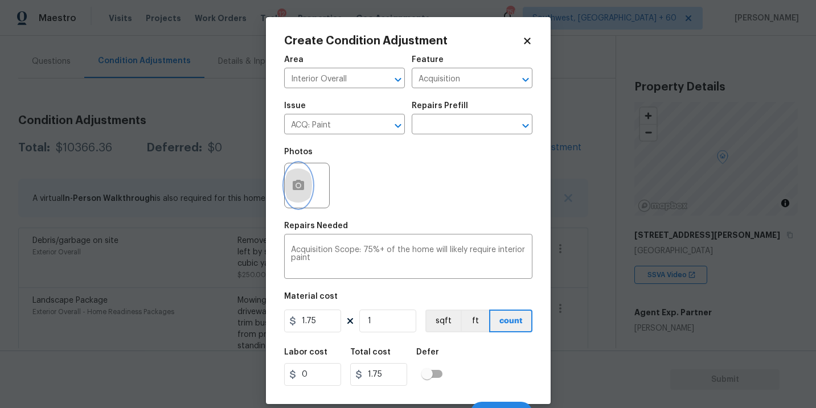
click at [292, 190] on icon "button" at bounding box center [298, 186] width 14 height 14
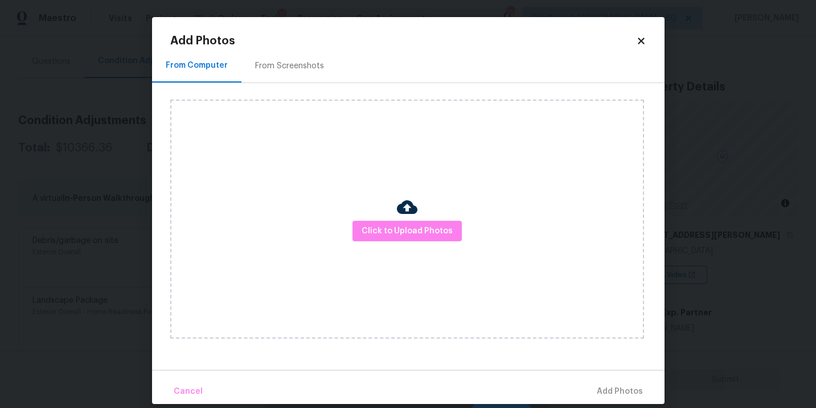
click at [387, 219] on div "Click to Upload Photos" at bounding box center [407, 219] width 474 height 239
click at [392, 226] on span "Click to Upload Photos" at bounding box center [406, 231] width 91 height 14
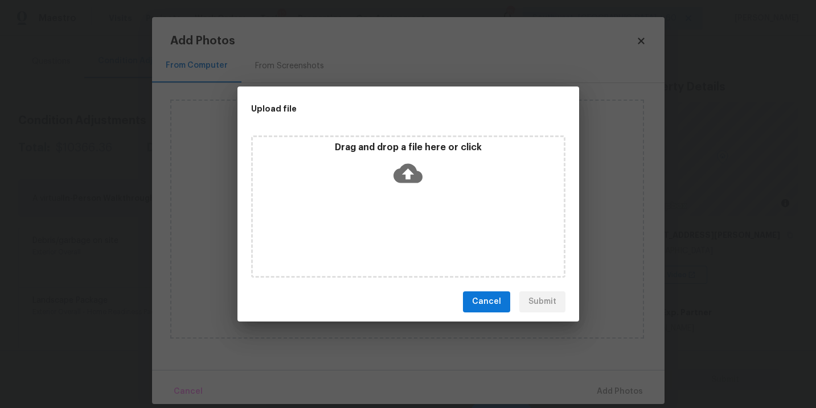
click at [403, 196] on div "Drag and drop a file here or click" at bounding box center [408, 206] width 314 height 142
